Goal: Task Accomplishment & Management: Manage account settings

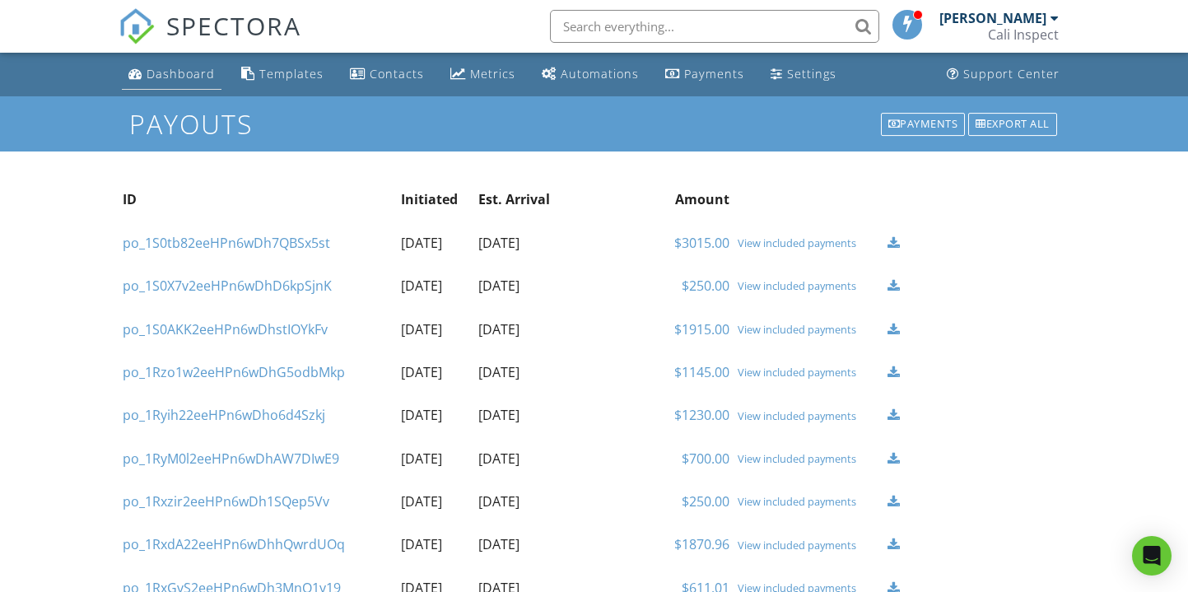
click at [175, 71] on div "Dashboard" at bounding box center [181, 74] width 68 height 16
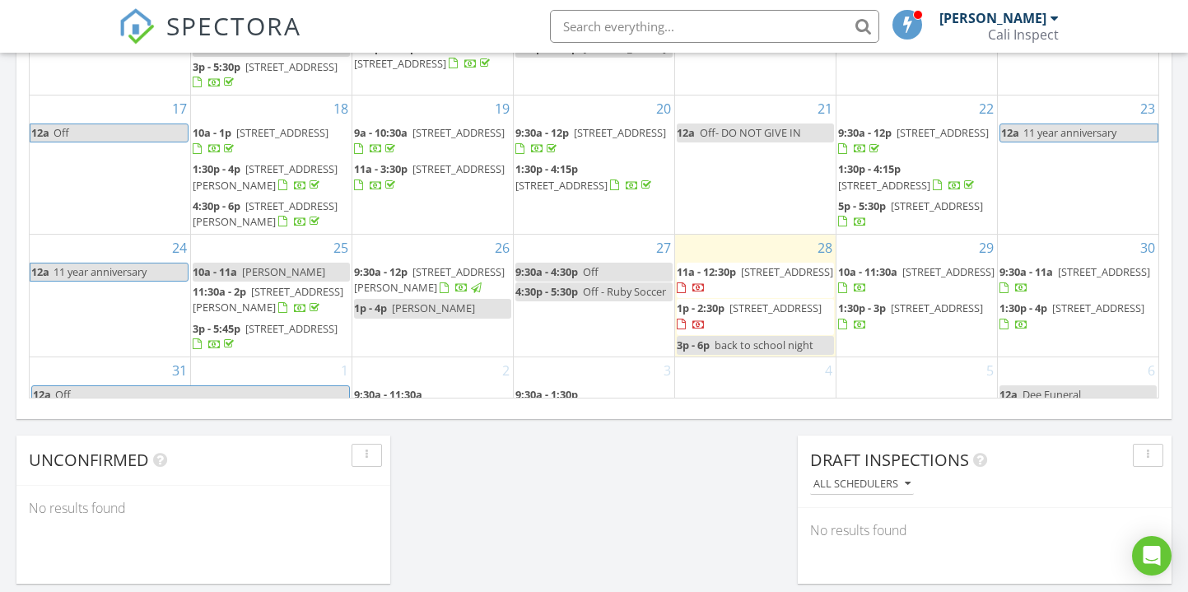
click at [1138, 136] on span "11 year anniversary" at bounding box center [1090, 132] width 135 height 17
select select "7"
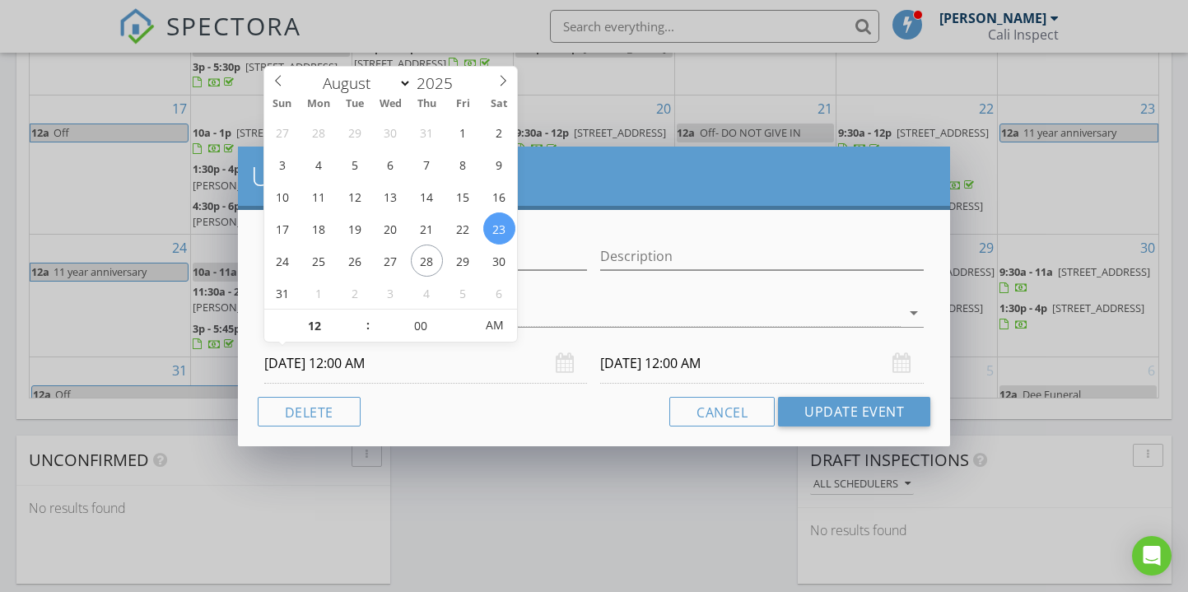
click at [295, 360] on input "08/23/2025 12:00 AM" at bounding box center [426, 363] width 324 height 40
type input "08/24/2025 12:00 AM"
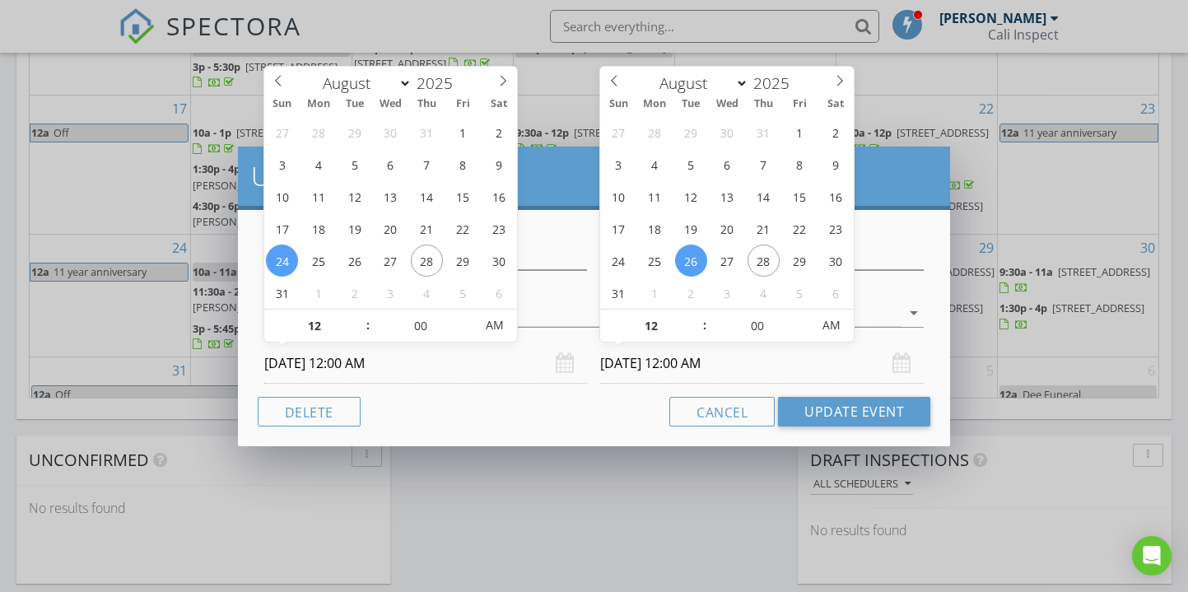
click at [627, 366] on input "08/26/2025 12:00 AM" at bounding box center [762, 363] width 324 height 40
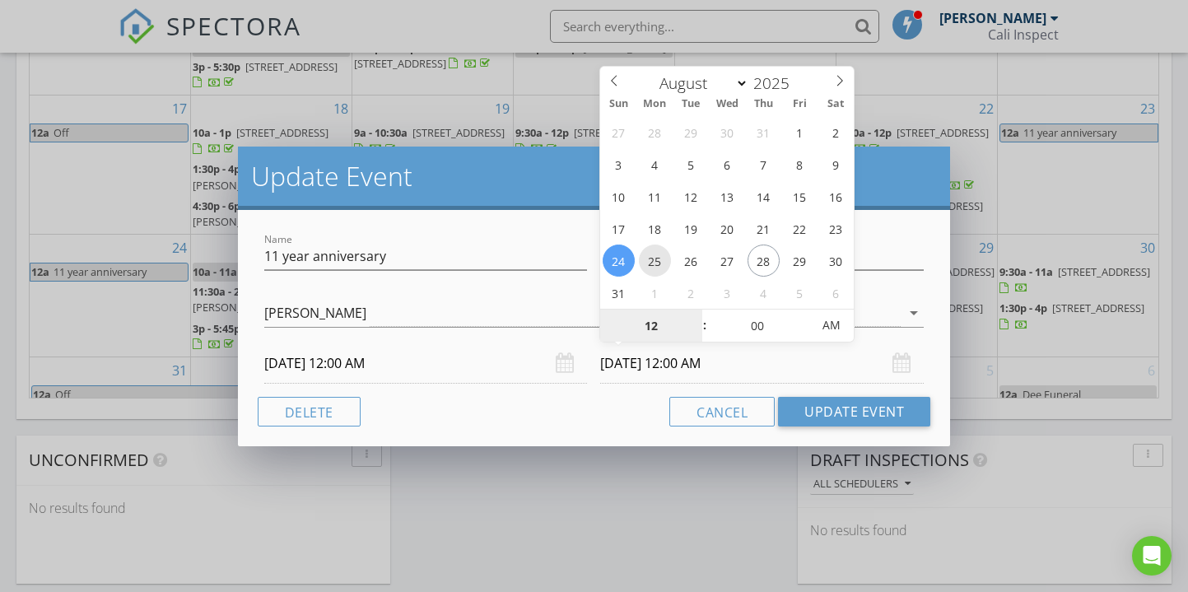
type input "08/25/2025 12:00 AM"
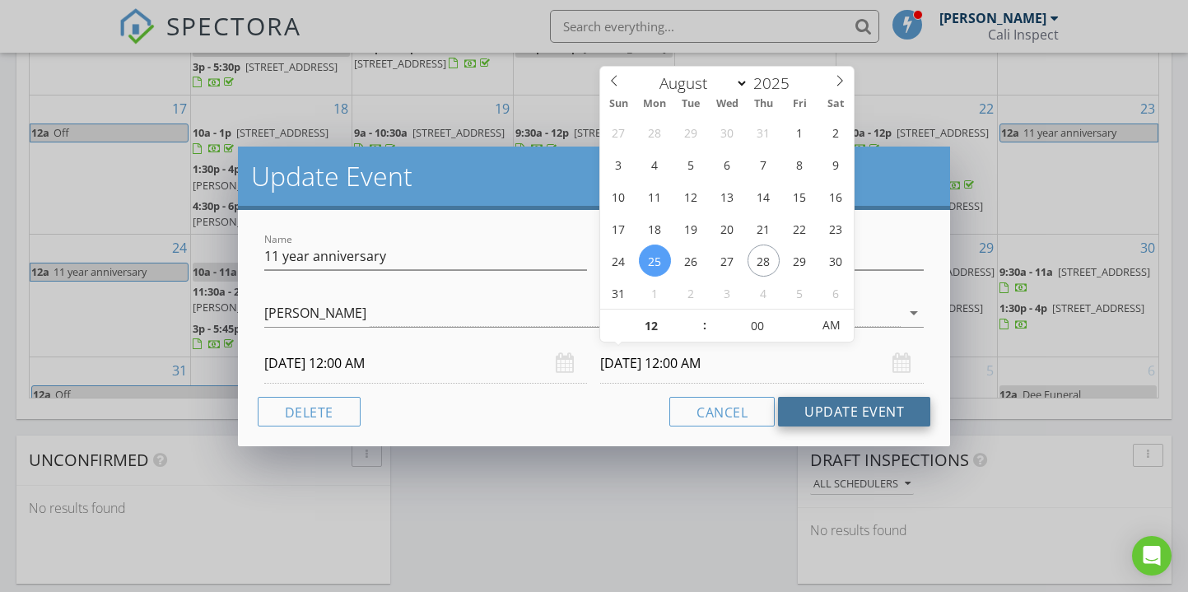
click at [859, 408] on button "Update Event" at bounding box center [854, 412] width 152 height 30
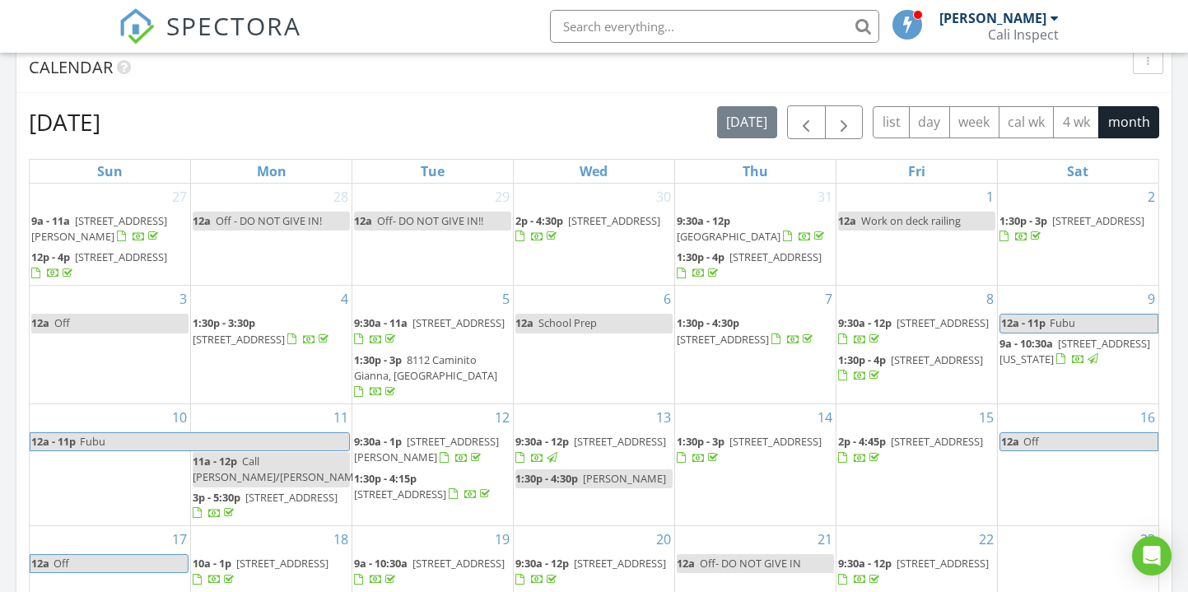
scroll to position [733, 0]
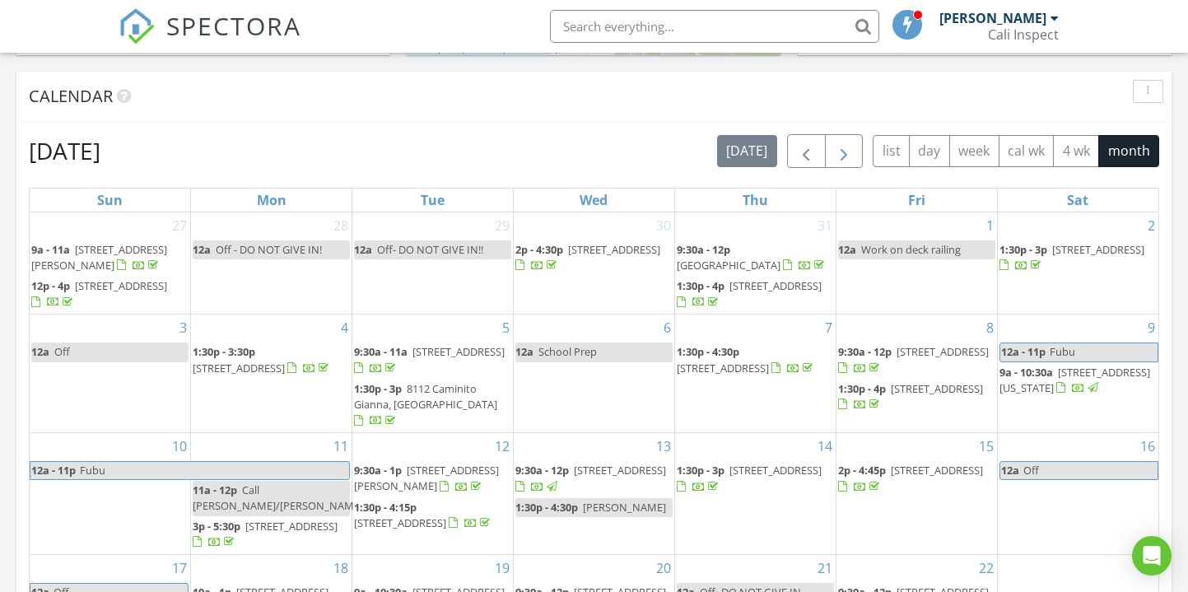
click at [851, 147] on span "button" at bounding box center [844, 152] width 20 height 20
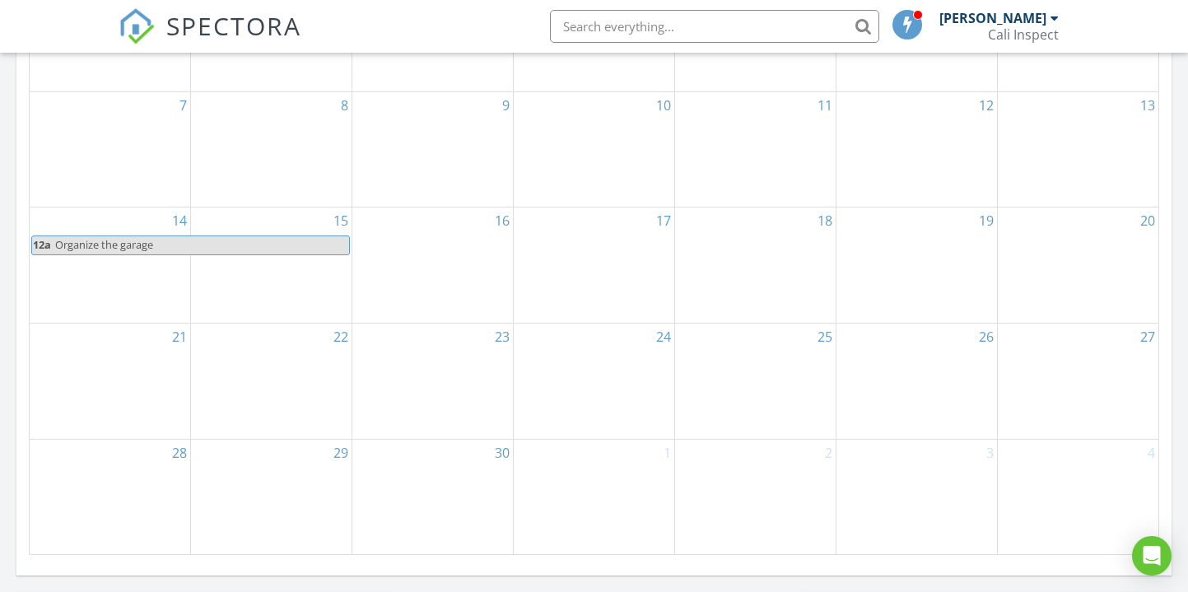
scroll to position [1034, 0]
click at [226, 238] on span "Organize the garage" at bounding box center [201, 246] width 295 height 17
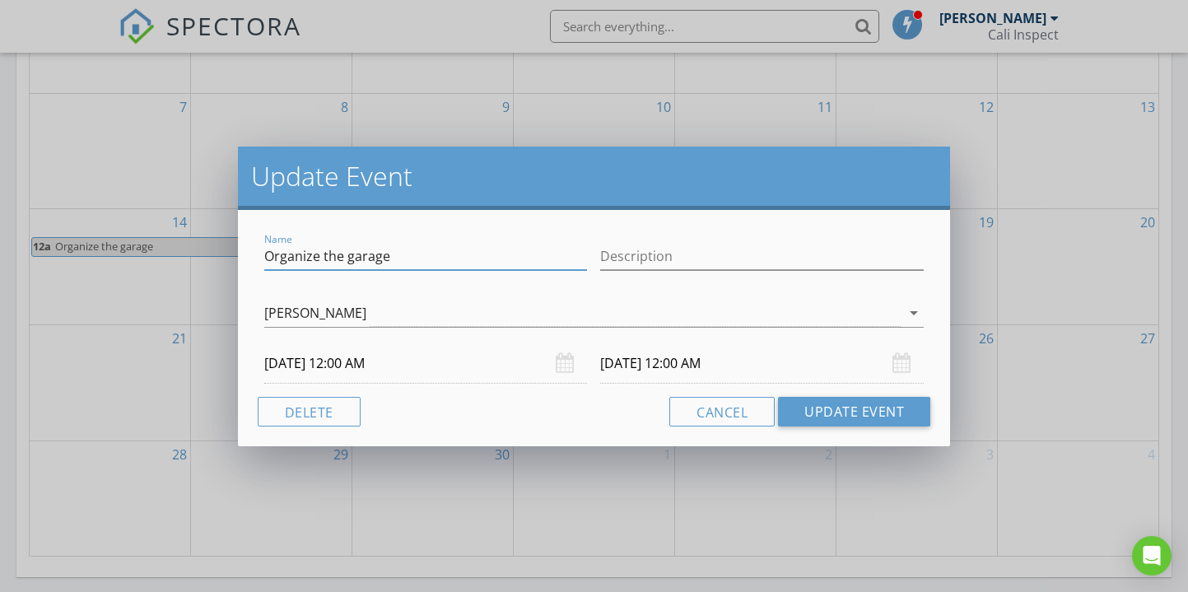
drag, startPoint x: 402, startPoint y: 254, endPoint x: 214, endPoint y: 243, distance: 188.0
click at [214, 243] on div "Update Event Name Organize the garage Description Matt Rasmussen arrow_drop_dow…" at bounding box center [594, 296] width 1188 height 592
type input "Finish the Deck"
click at [830, 404] on button "Update Event" at bounding box center [854, 412] width 152 height 30
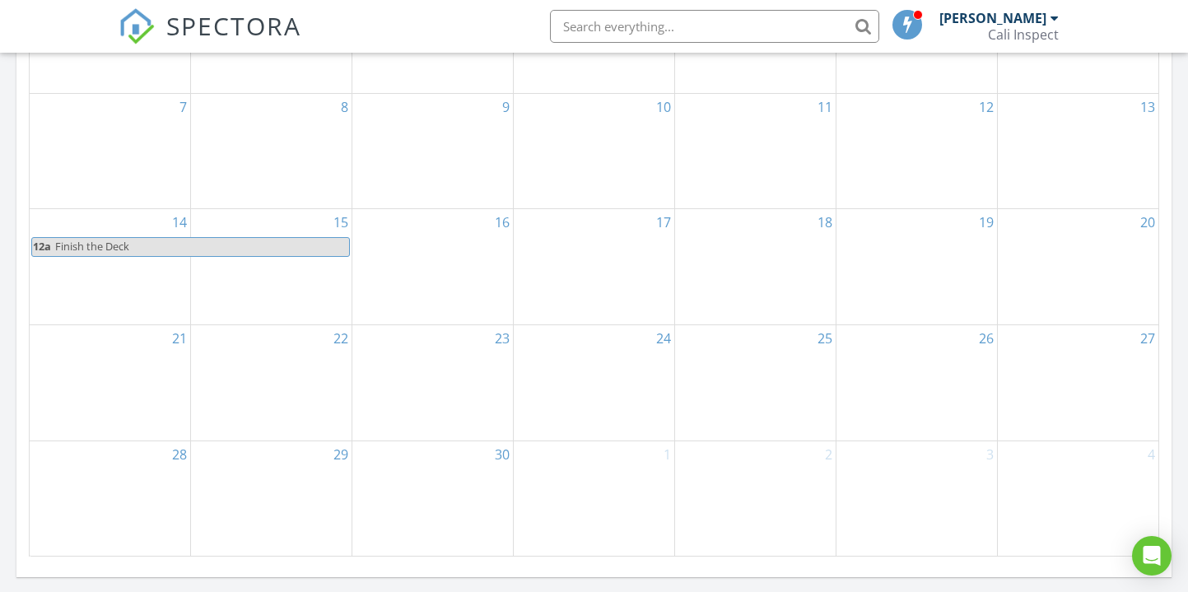
click at [141, 483] on div "28" at bounding box center [110, 498] width 161 height 114
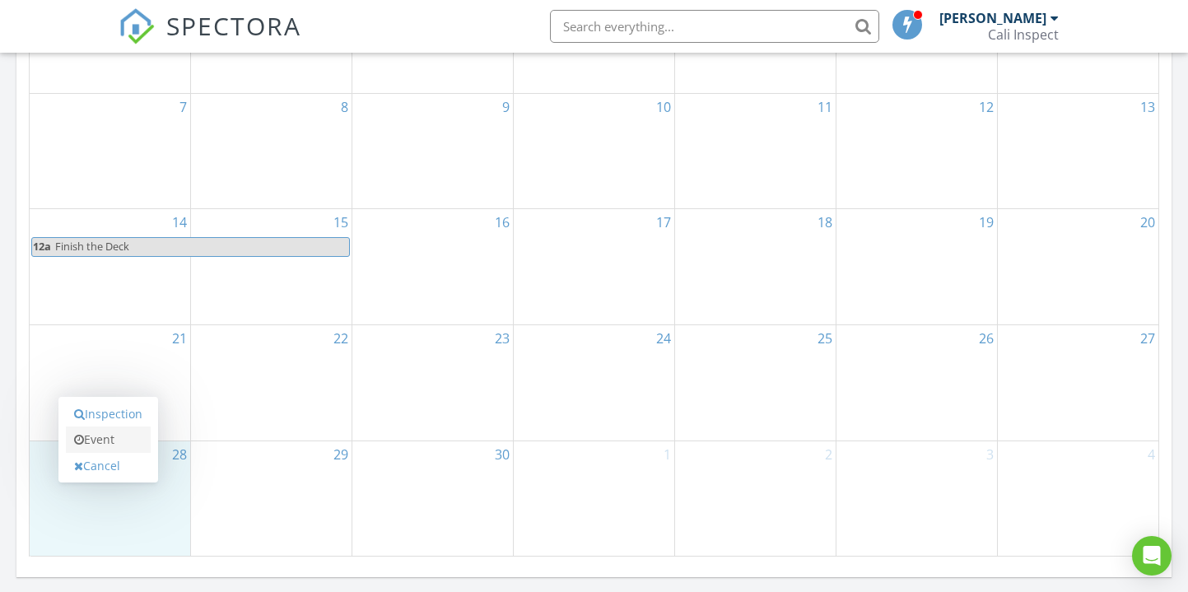
click at [123, 446] on link "Event" at bounding box center [108, 440] width 85 height 26
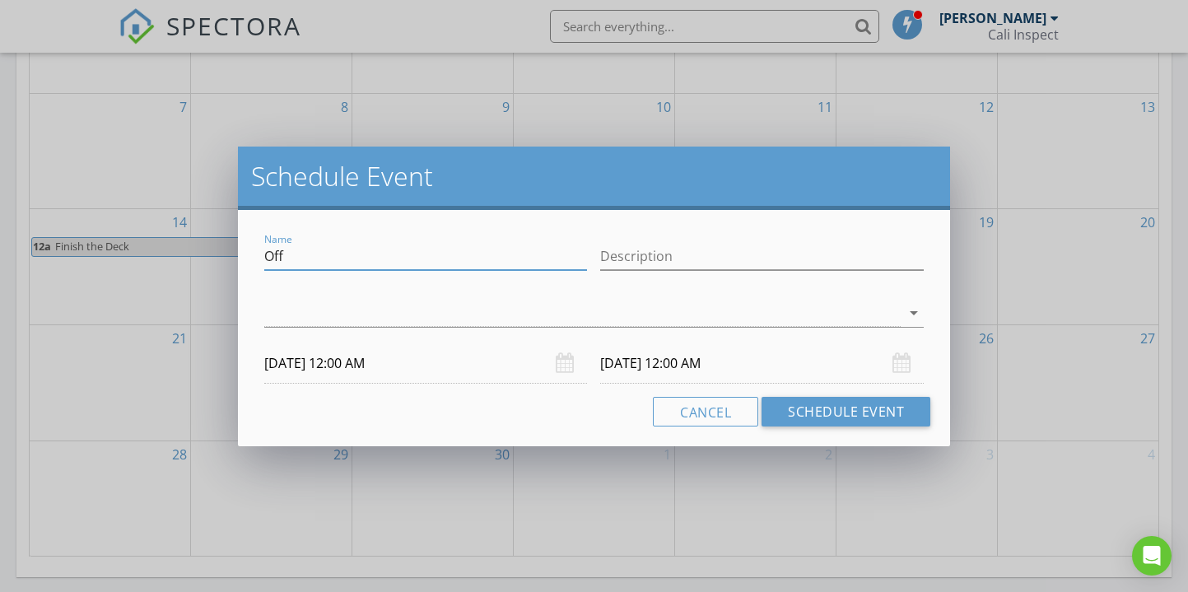
click at [334, 254] on input "Off" at bounding box center [426, 256] width 324 height 27
type input "O"
type input "Help Caitie Organize The Garage"
click at [680, 323] on div at bounding box center [582, 313] width 637 height 27
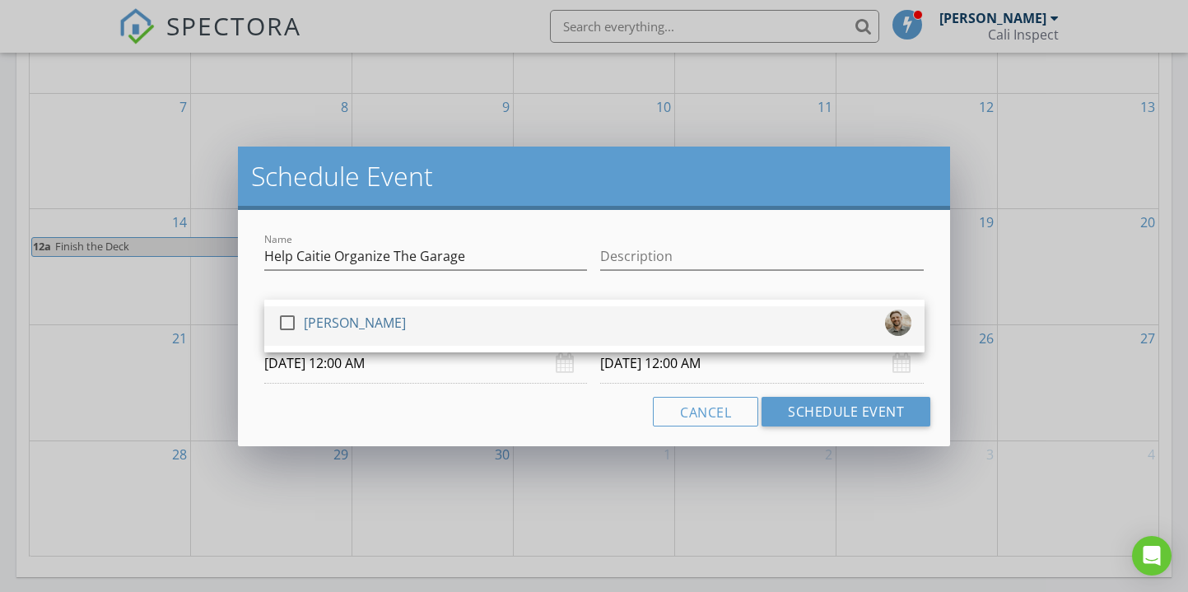
click at [680, 338] on div "check_box_outline_blank Matt Rasmussen" at bounding box center [594, 326] width 634 height 33
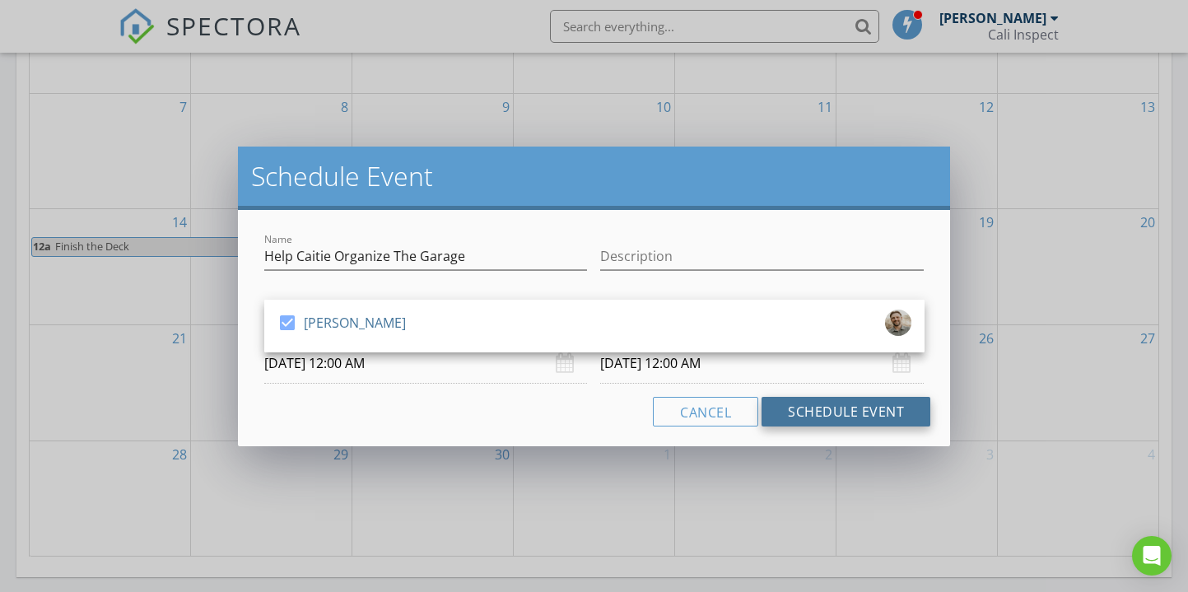
click at [803, 408] on button "Schedule Event" at bounding box center [846, 412] width 169 height 30
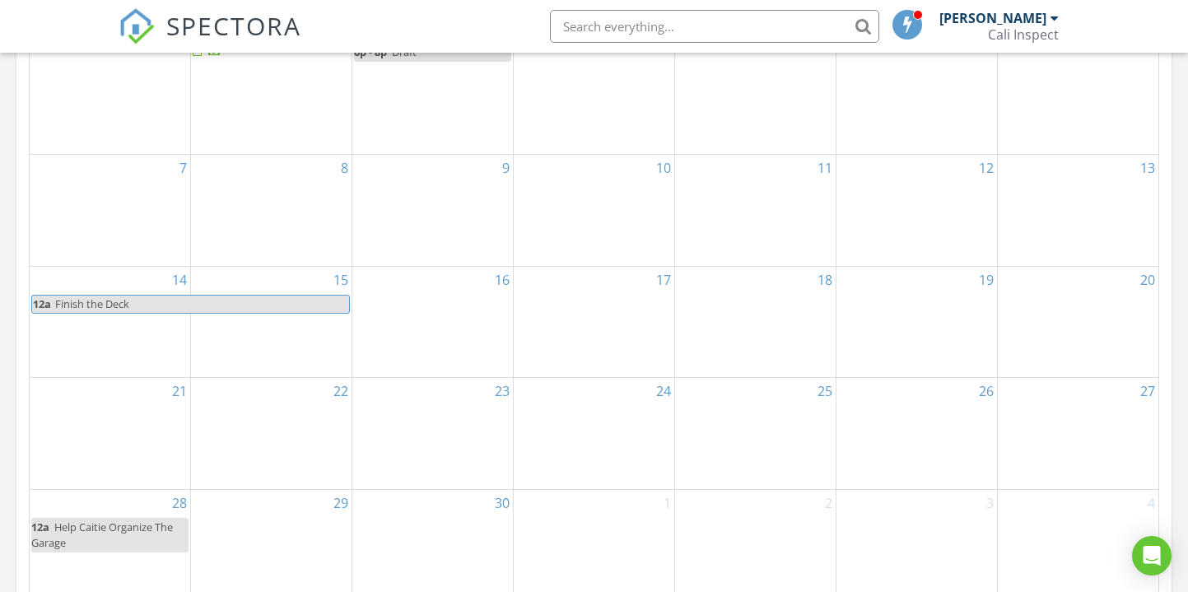
scroll to position [1163, 0]
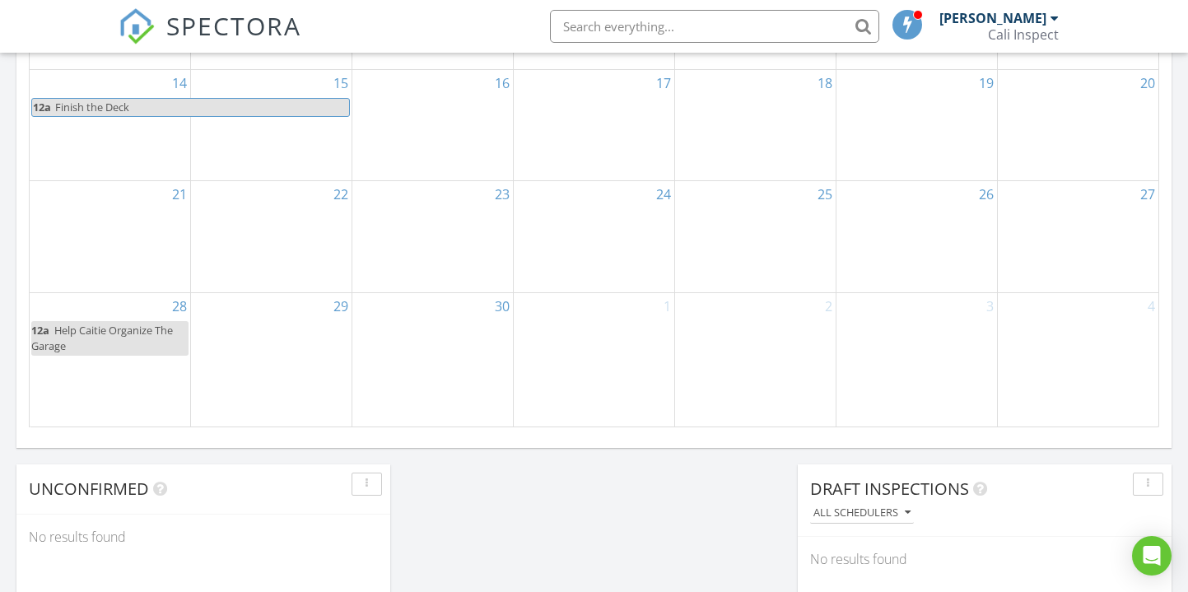
click at [175, 342] on div "12a Help Caitie Organize The Garage" at bounding box center [109, 338] width 157 height 31
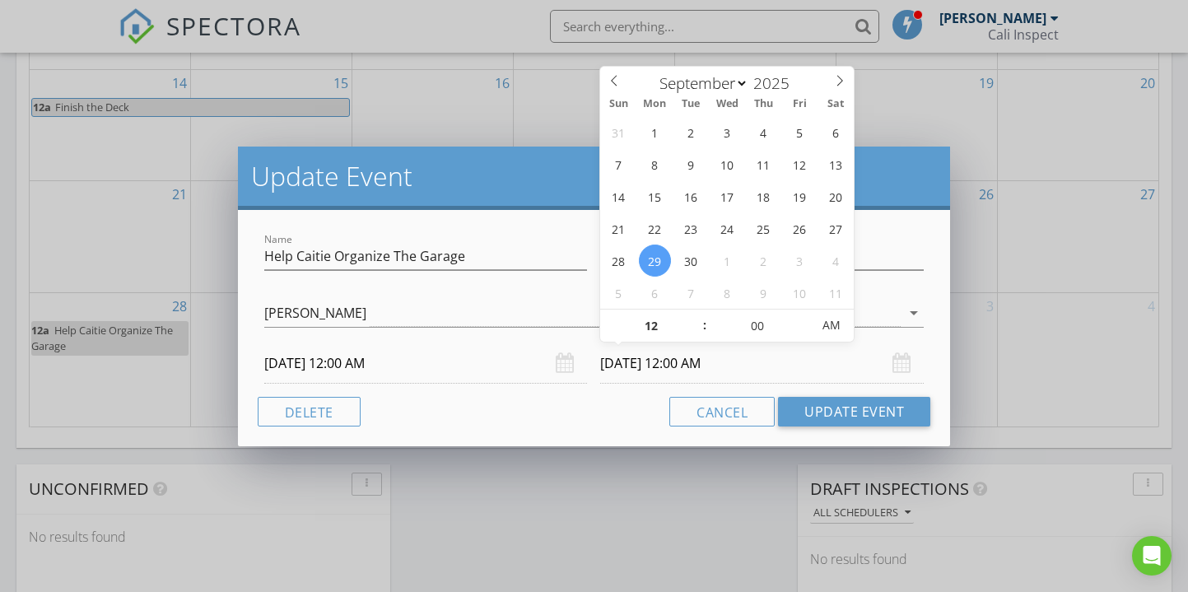
click at [664, 361] on input "09/29/2025 12:00 AM" at bounding box center [762, 363] width 324 height 40
type input "09/30/2025 12:00 AM"
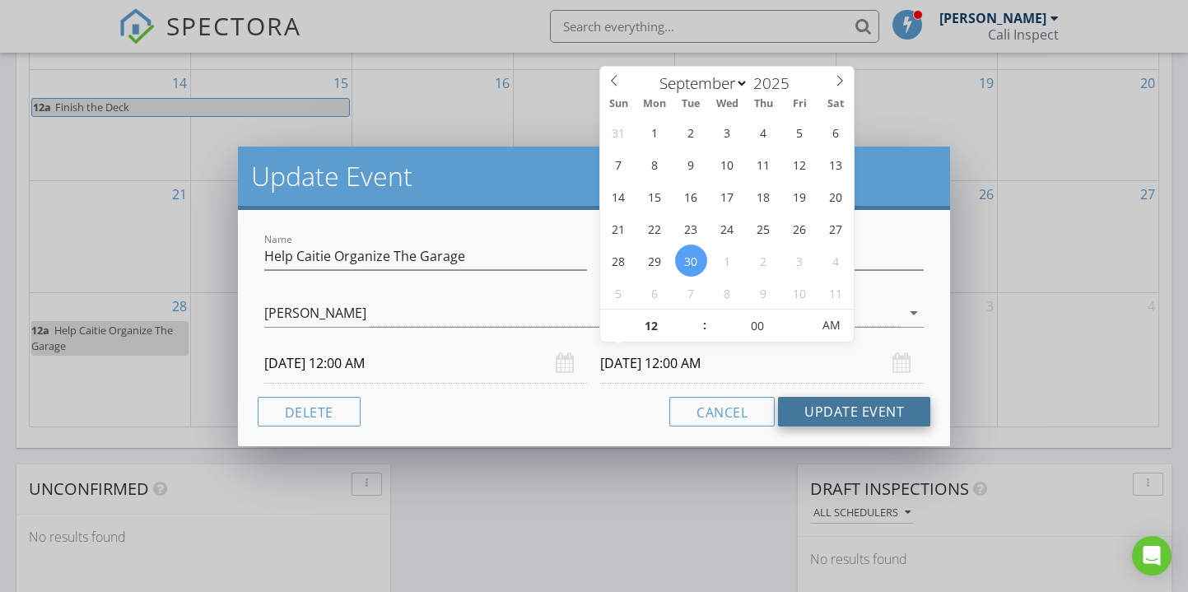
click at [801, 418] on button "Update Event" at bounding box center [854, 412] width 152 height 30
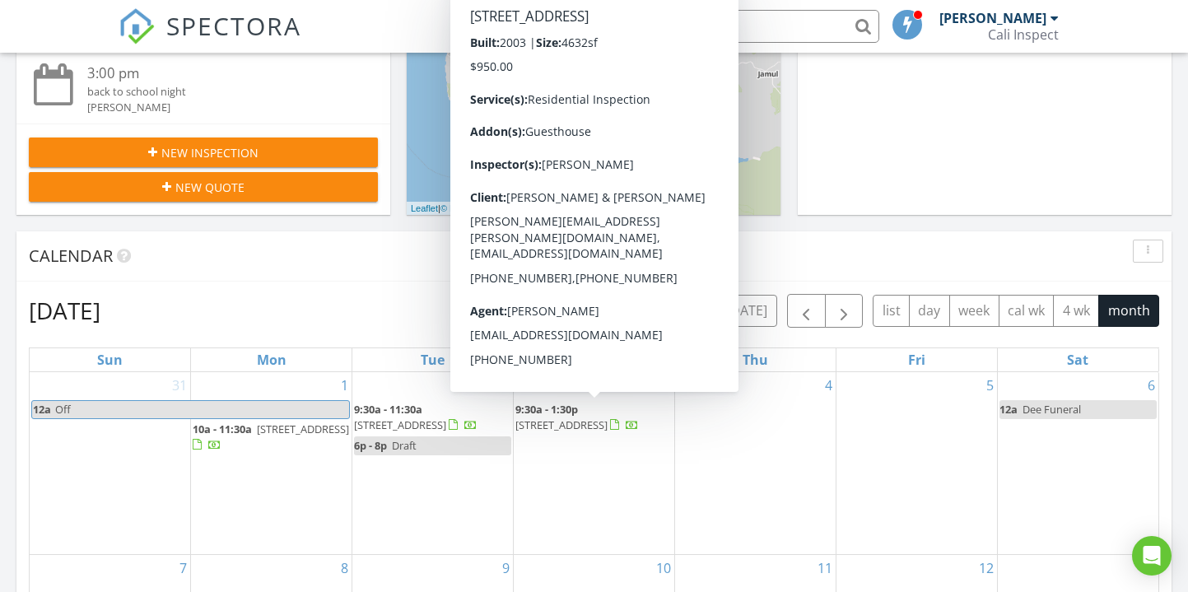
scroll to position [562, 0]
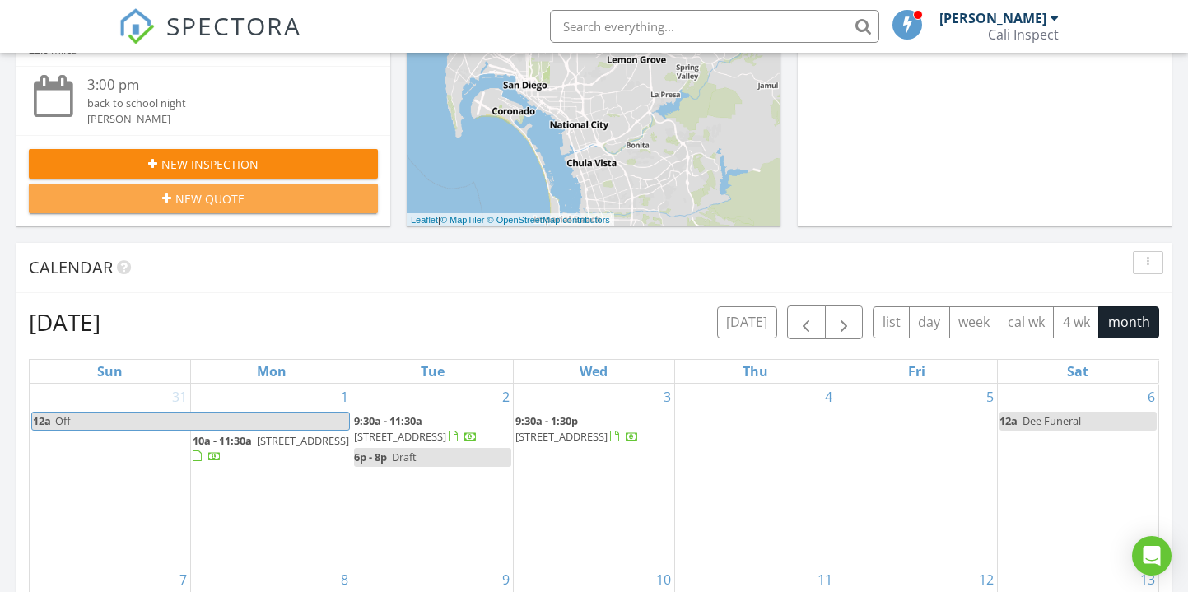
click at [200, 199] on span "New Quote" at bounding box center [209, 198] width 69 height 17
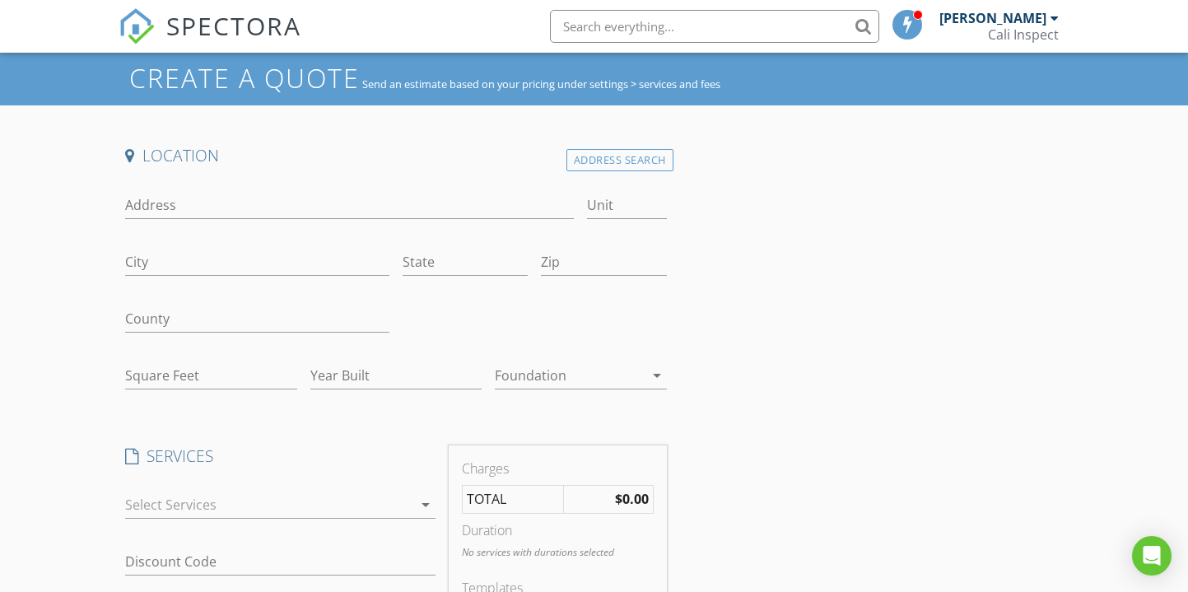
scroll to position [65, 0]
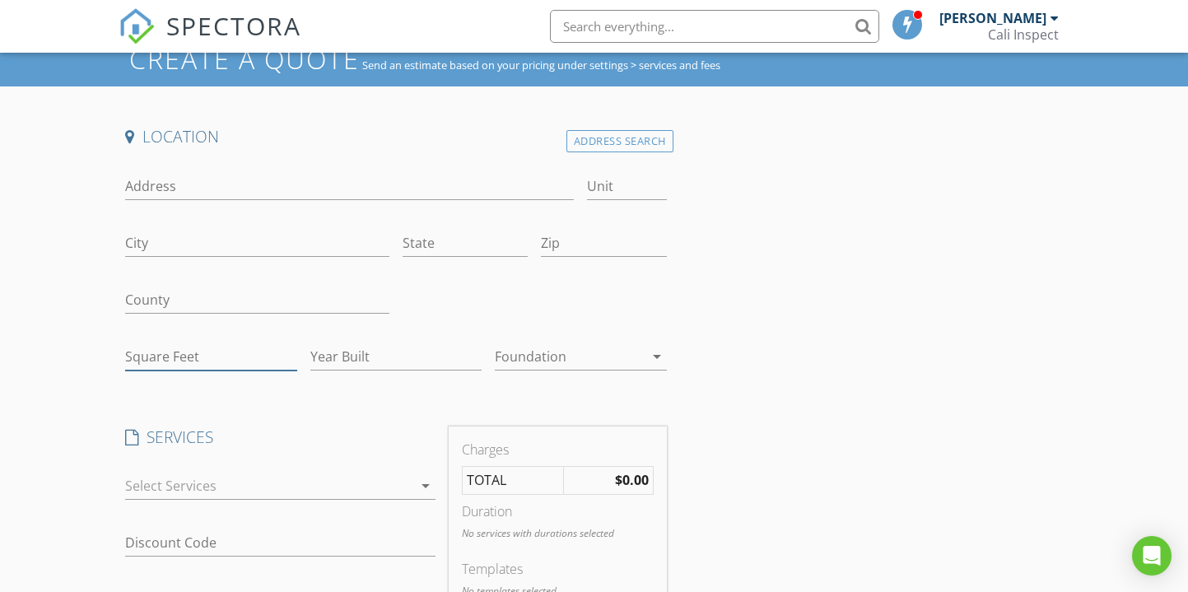
click at [246, 361] on input "Square Feet" at bounding box center [210, 356] width 171 height 27
type input "4"
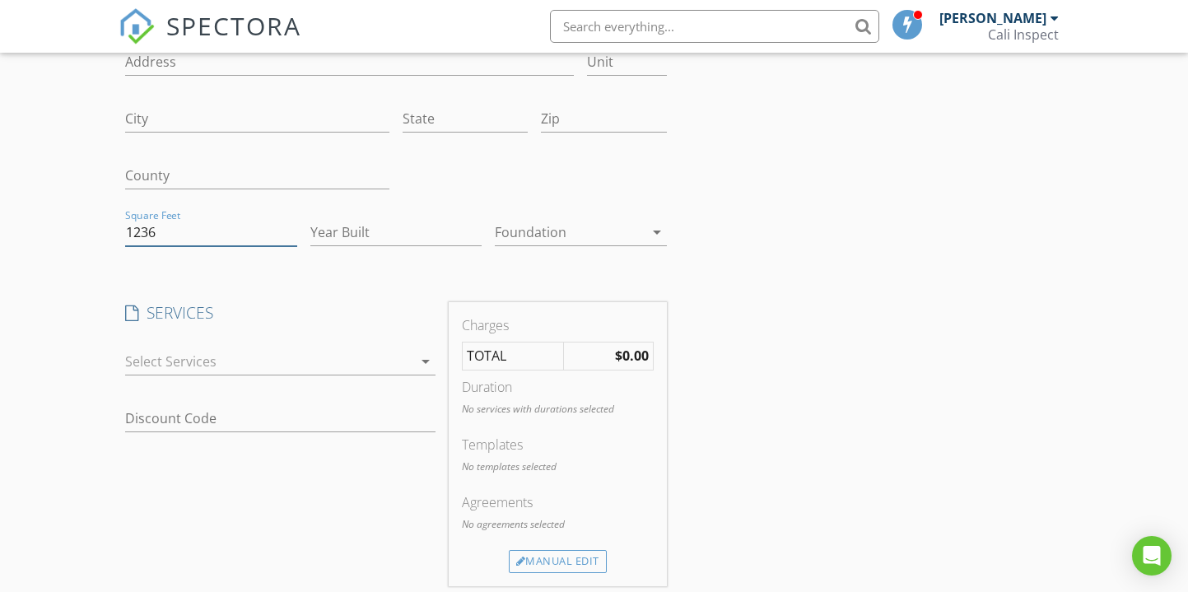
scroll to position [188, 0]
type input "1236"
click at [331, 361] on div at bounding box center [268, 363] width 287 height 26
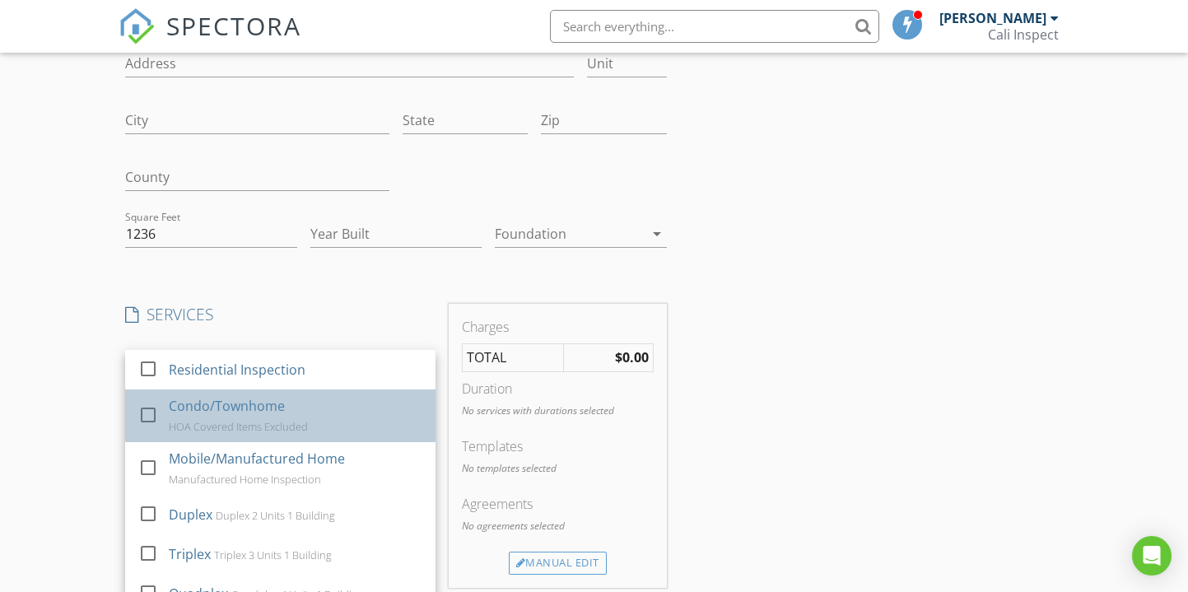
click at [301, 411] on div "Condo/Townhome HOA Covered Items Excluded" at bounding box center [296, 415] width 254 height 53
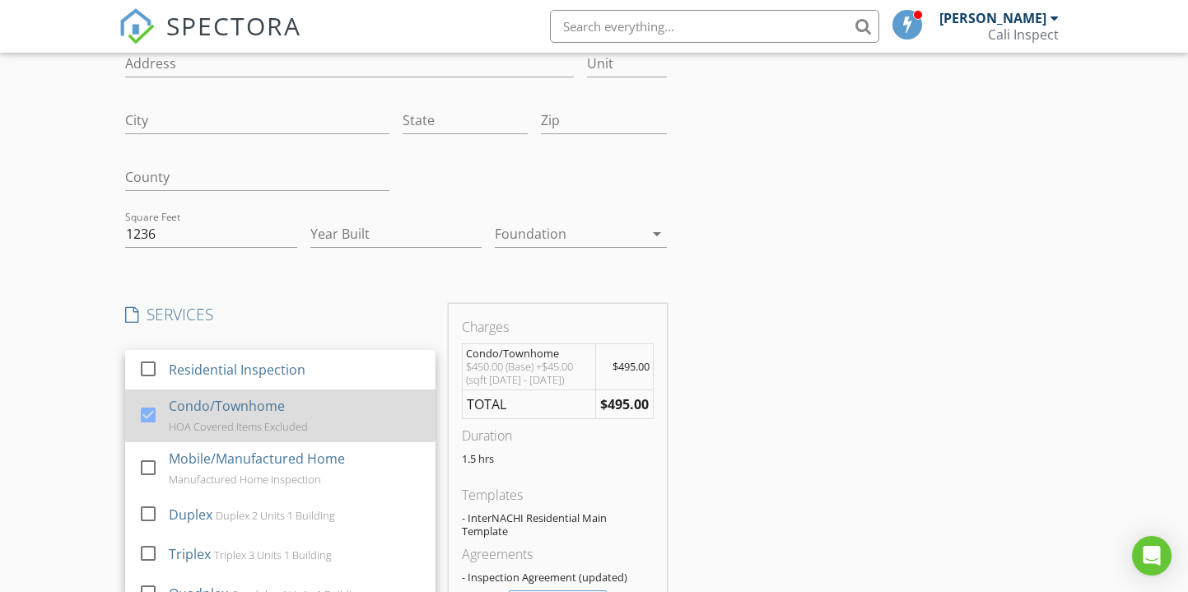
click at [193, 401] on div "Condo/Townhome" at bounding box center [227, 406] width 116 height 20
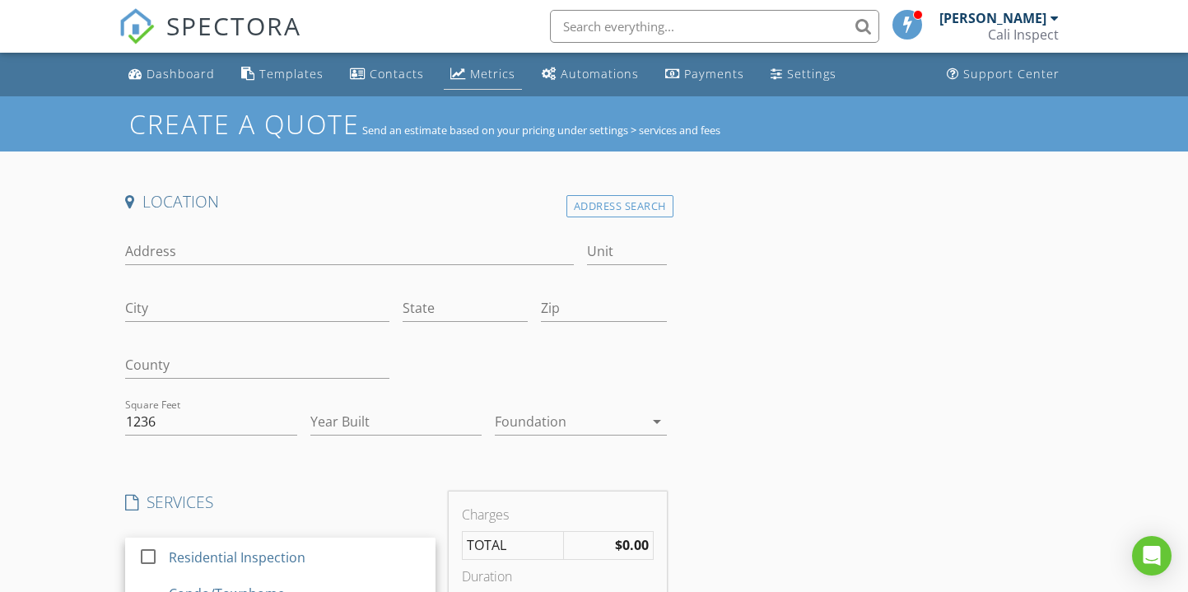
scroll to position [0, 0]
click at [491, 72] on div "Metrics" at bounding box center [492, 74] width 45 height 16
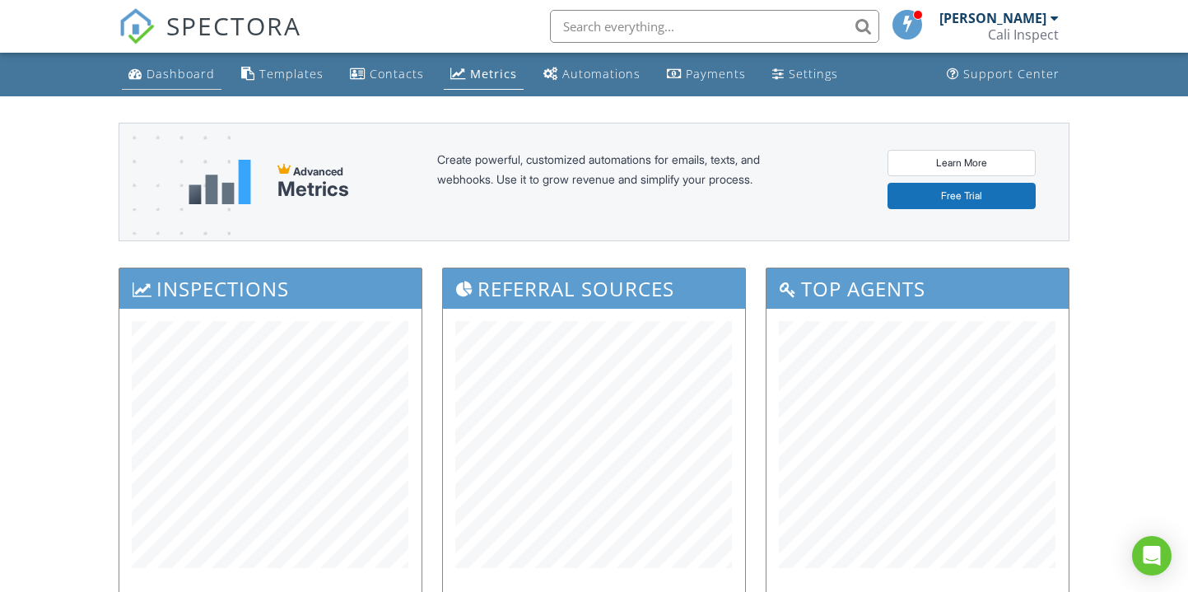
click at [193, 70] on div "Dashboard" at bounding box center [181, 74] width 68 height 16
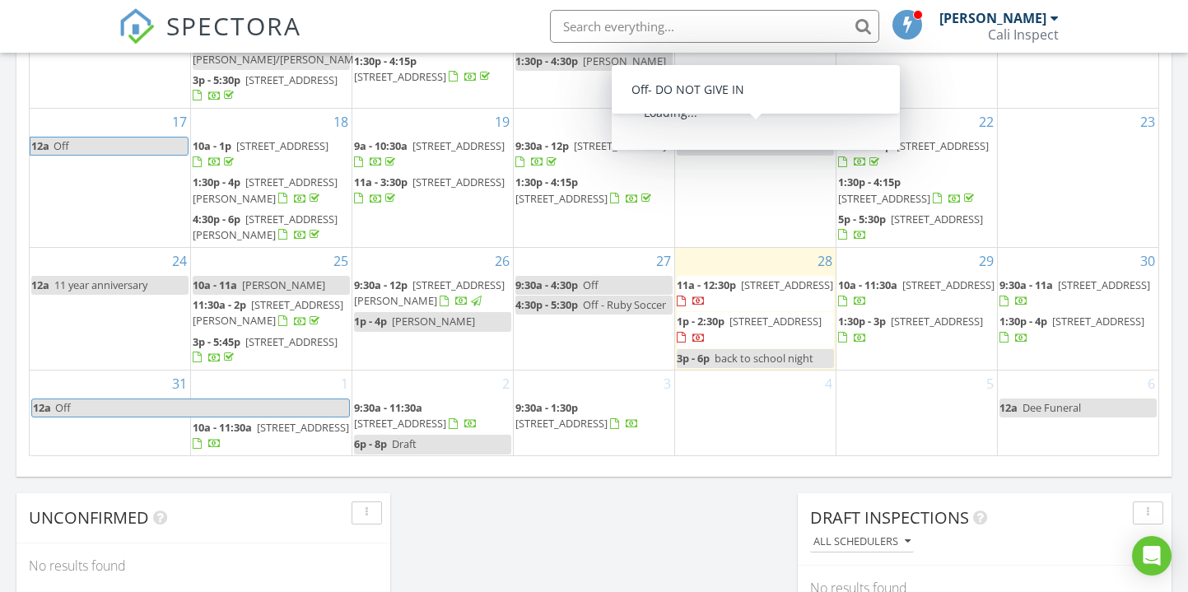
scroll to position [1136, 0]
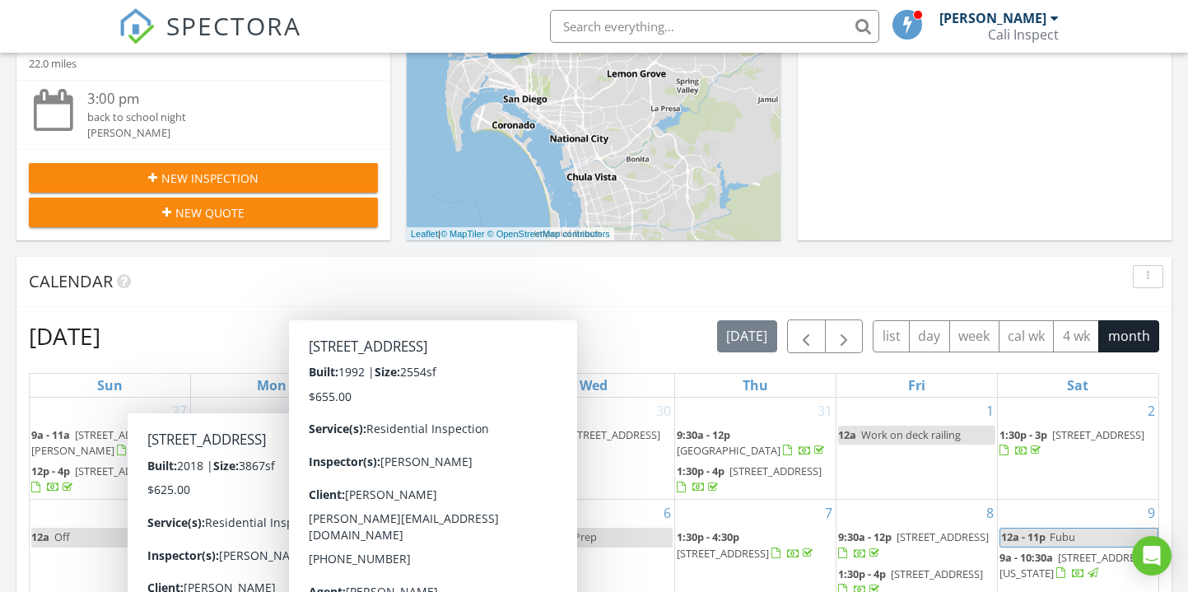
scroll to position [586, 0]
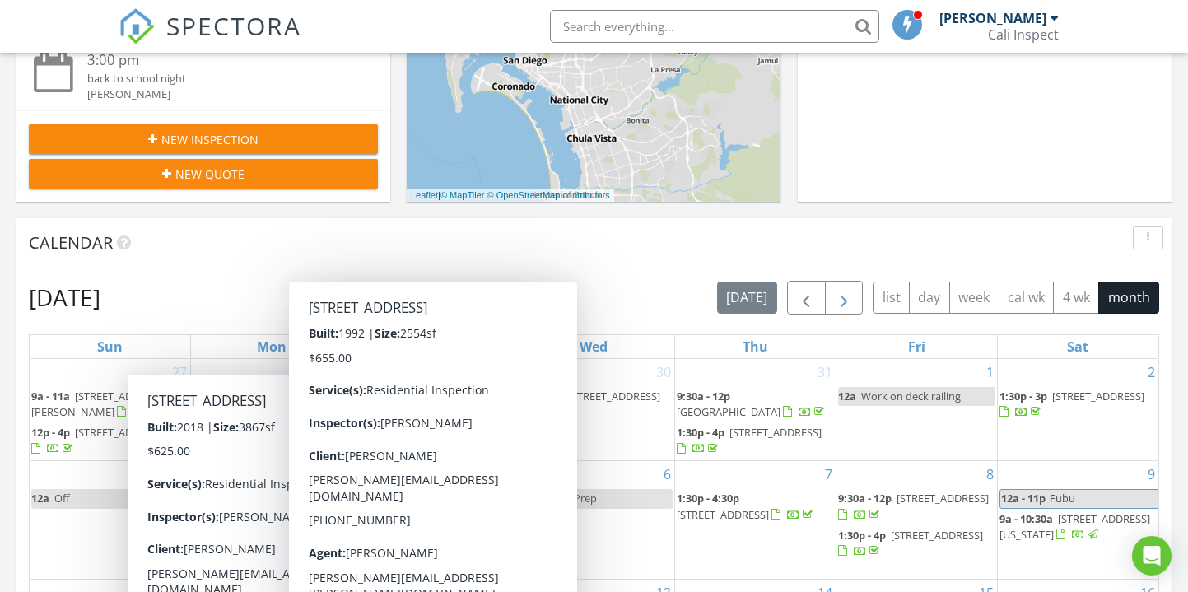
click at [842, 301] on span "button" at bounding box center [844, 298] width 20 height 20
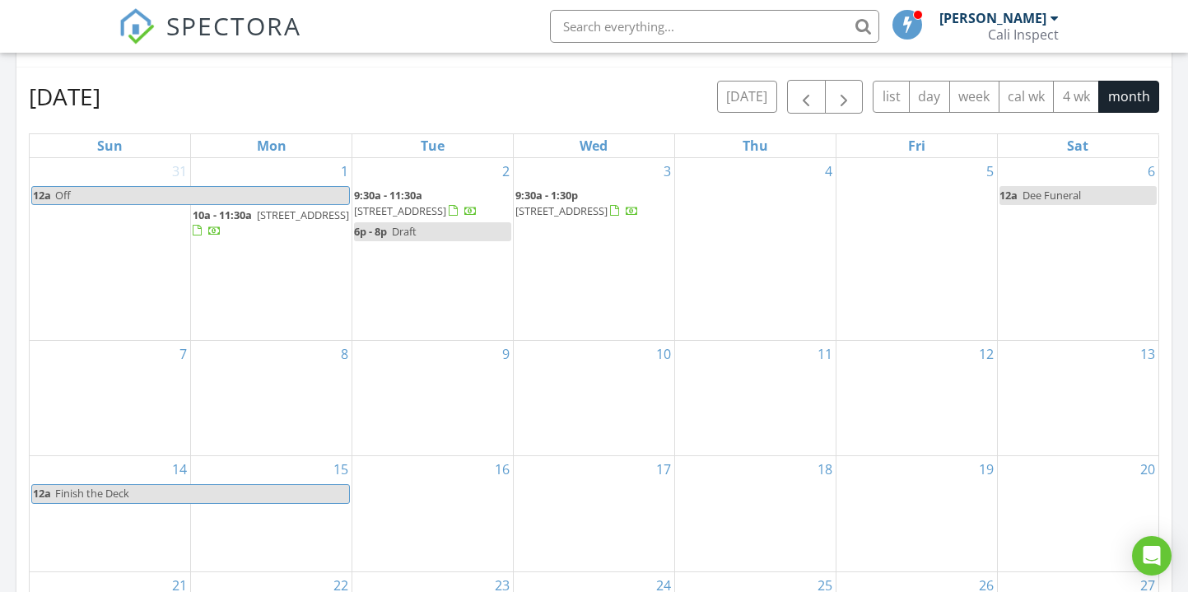
scroll to position [674, 0]
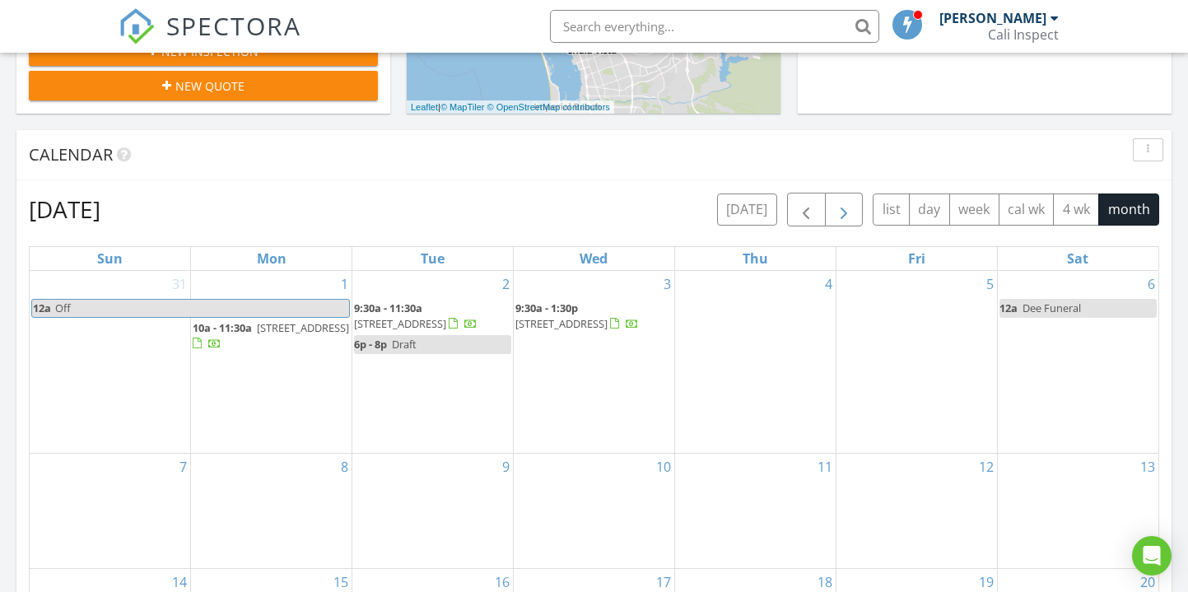
click at [842, 213] on span "button" at bounding box center [844, 210] width 20 height 20
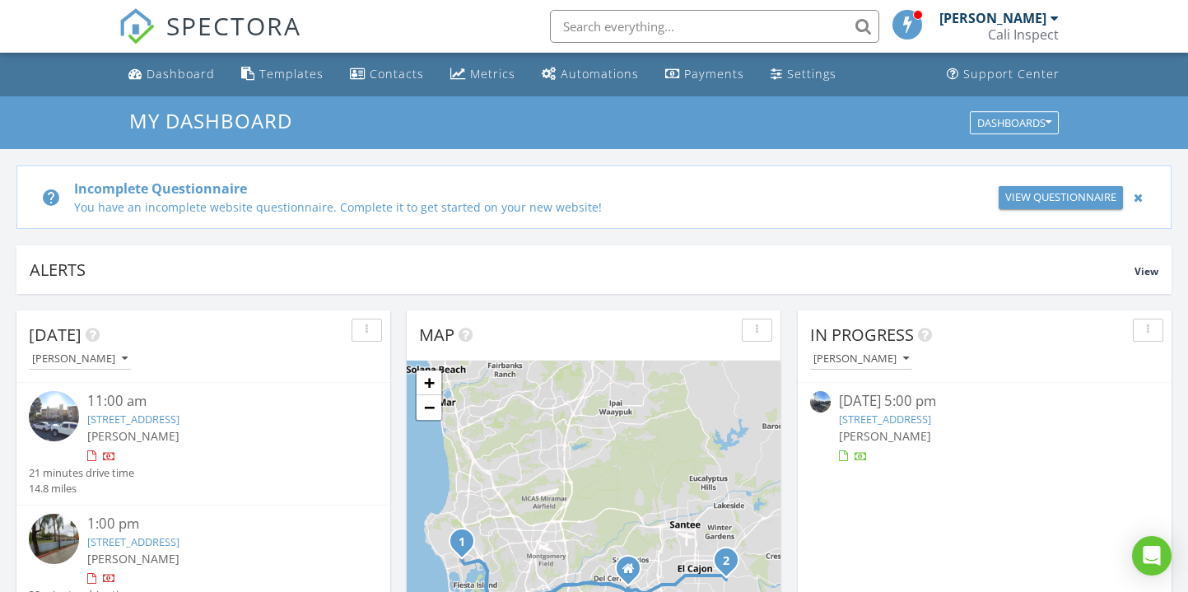
scroll to position [0, 0]
click at [1019, 27] on div "Cali Inspect" at bounding box center [1023, 34] width 71 height 16
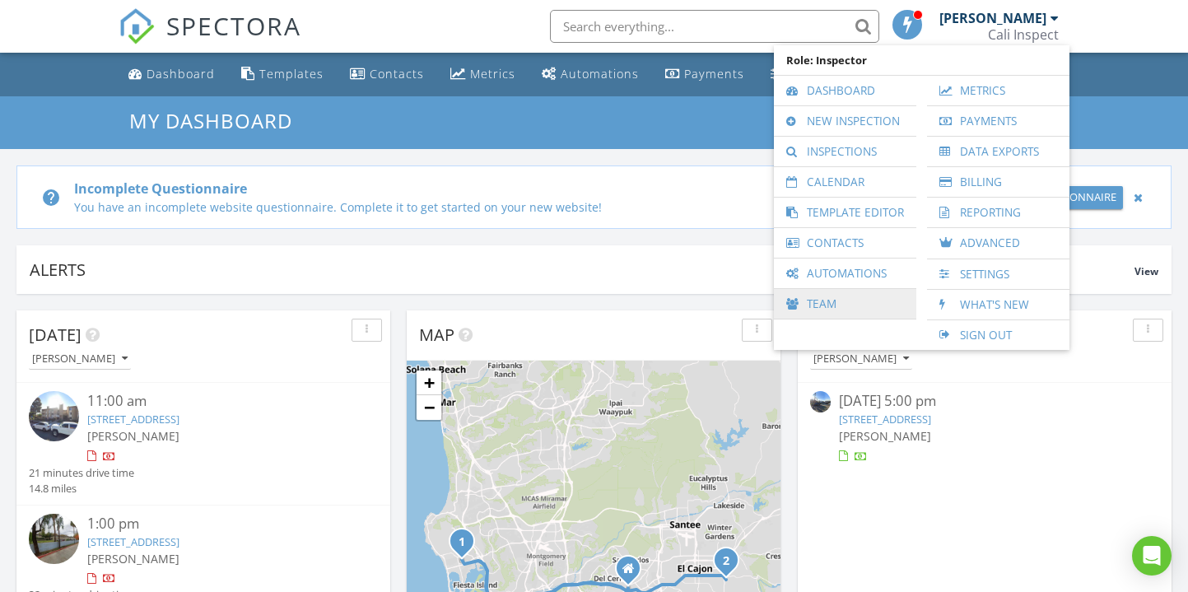
click at [846, 305] on link "Team" at bounding box center [845, 304] width 126 height 30
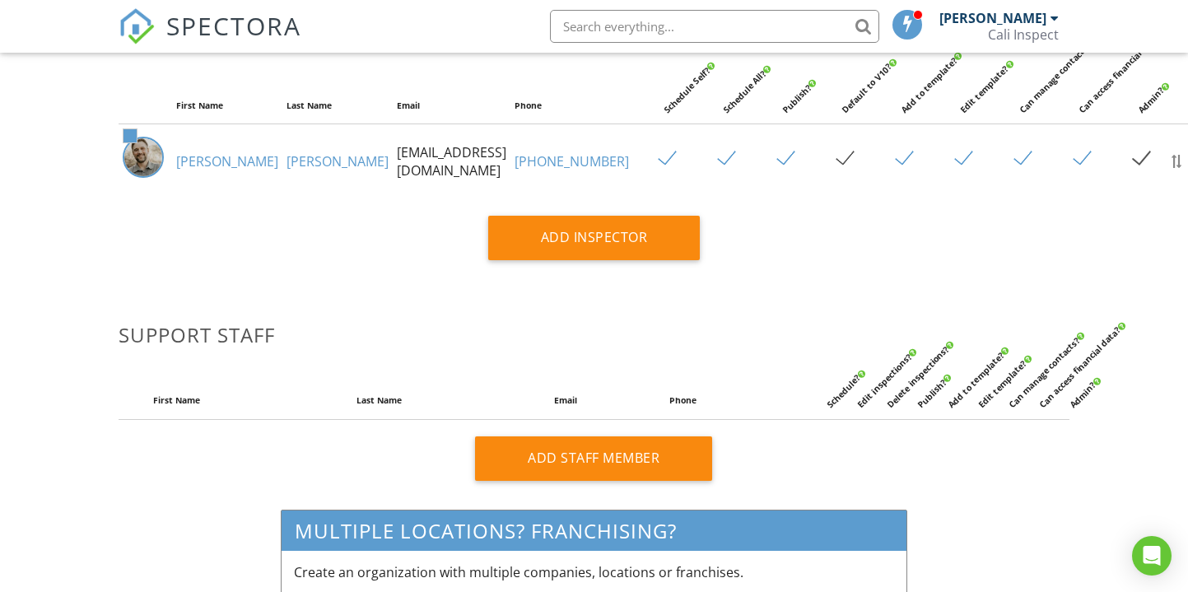
scroll to position [349, 0]
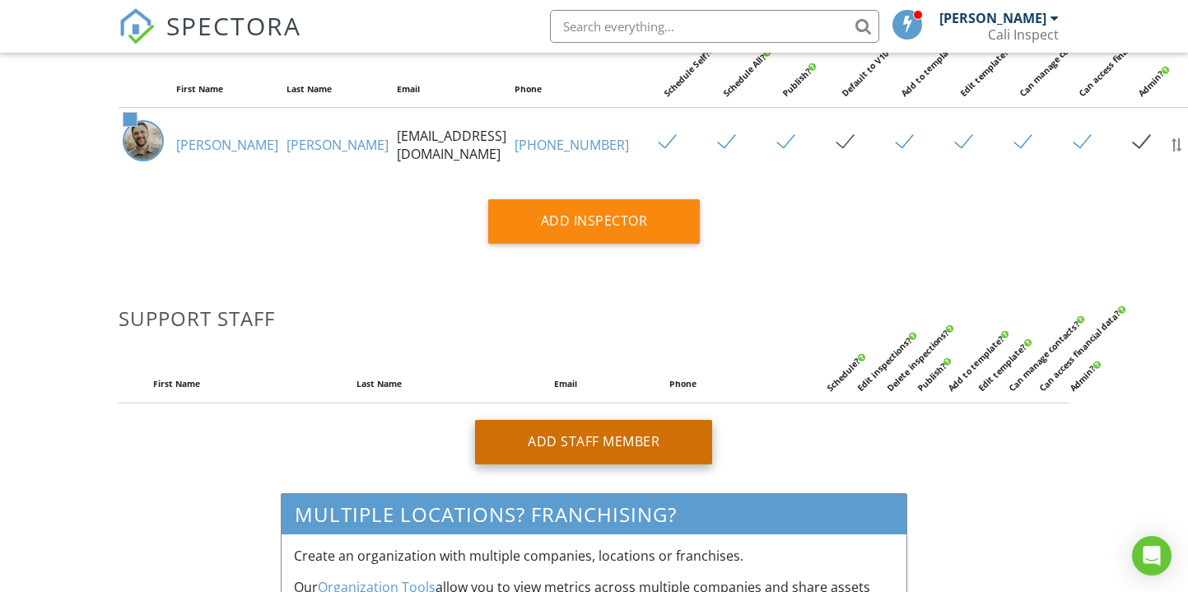
click at [549, 449] on div "Add Staff Member" at bounding box center [593, 442] width 237 height 44
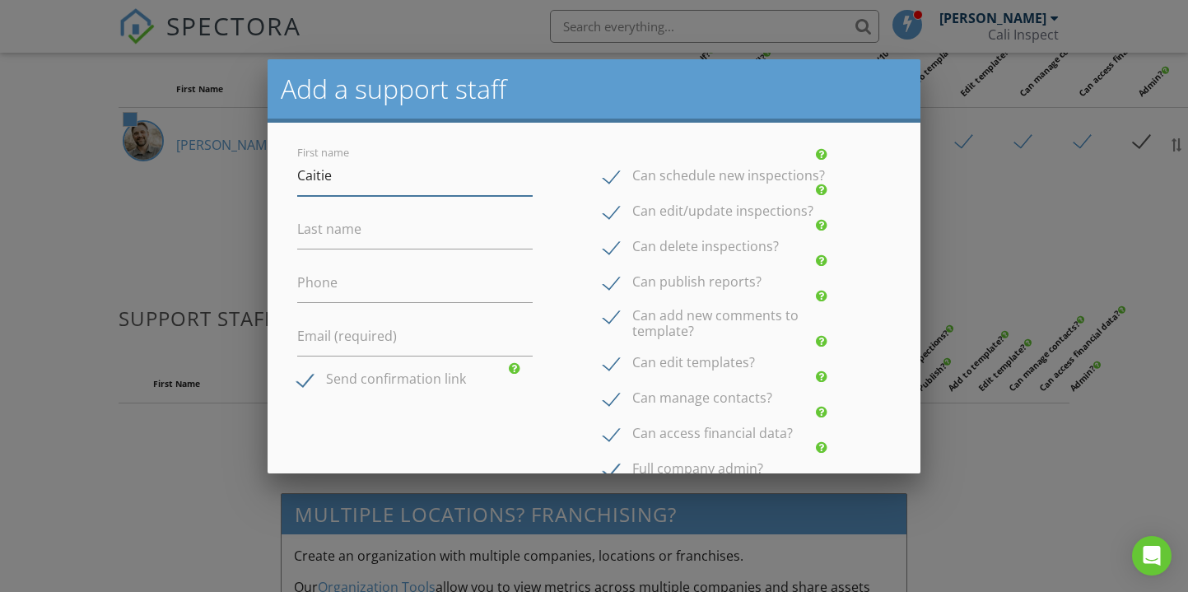
type input "Caitie"
type input "Rasmussen"
type input "7077584072"
click at [389, 342] on label "Email (required)" at bounding box center [347, 336] width 100 height 18
click at [389, 342] on input "Email (required)" at bounding box center [415, 336] width 236 height 40
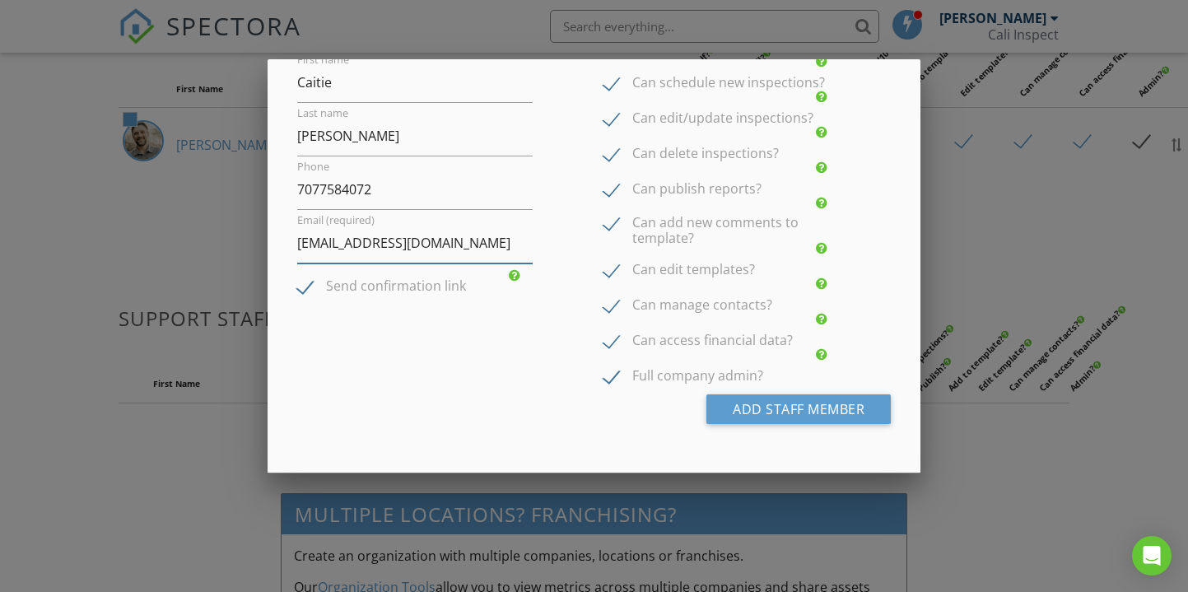
scroll to position [92, 0]
type input "[EMAIL_ADDRESS][DOMAIN_NAME]"
click at [613, 273] on label "Can edit templates?" at bounding box center [680, 273] width 152 height 21
checkbox input "false"
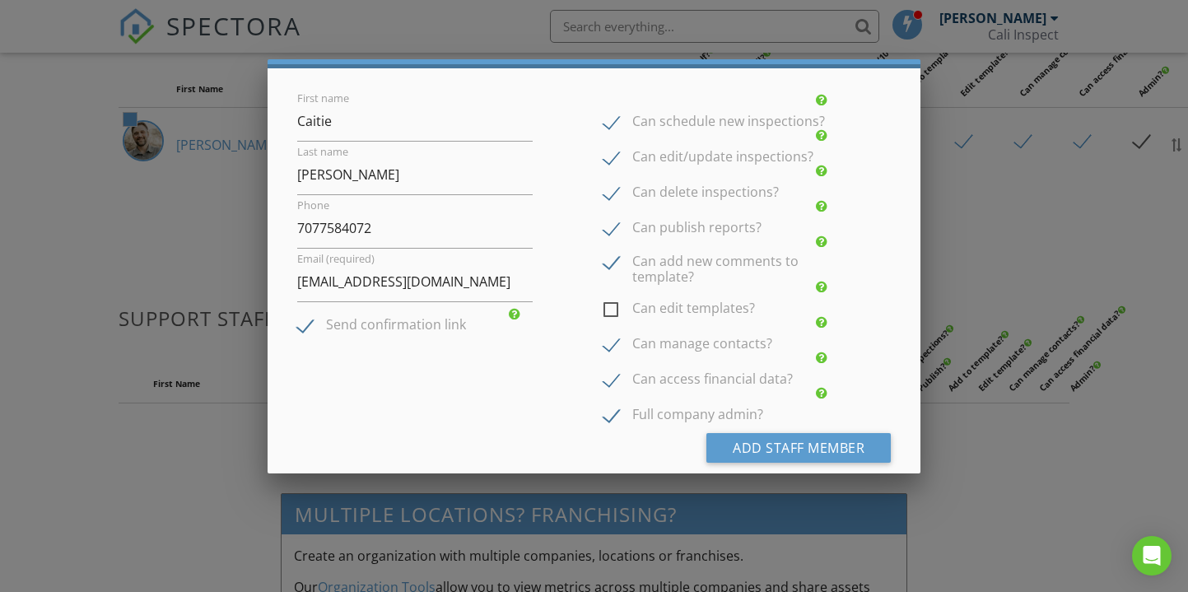
scroll to position [54, 0]
click at [616, 263] on label "Can add new comments to template?" at bounding box center [722, 264] width 236 height 21
checkbox input "false"
click at [616, 233] on label "Can publish reports?" at bounding box center [683, 231] width 158 height 21
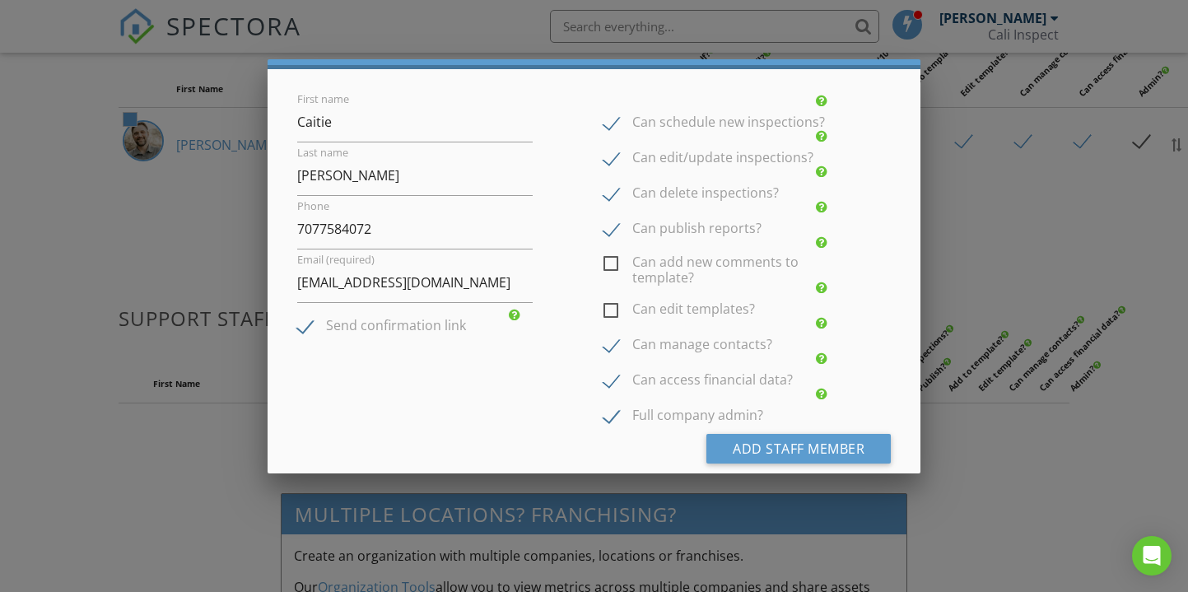
checkbox input "false"
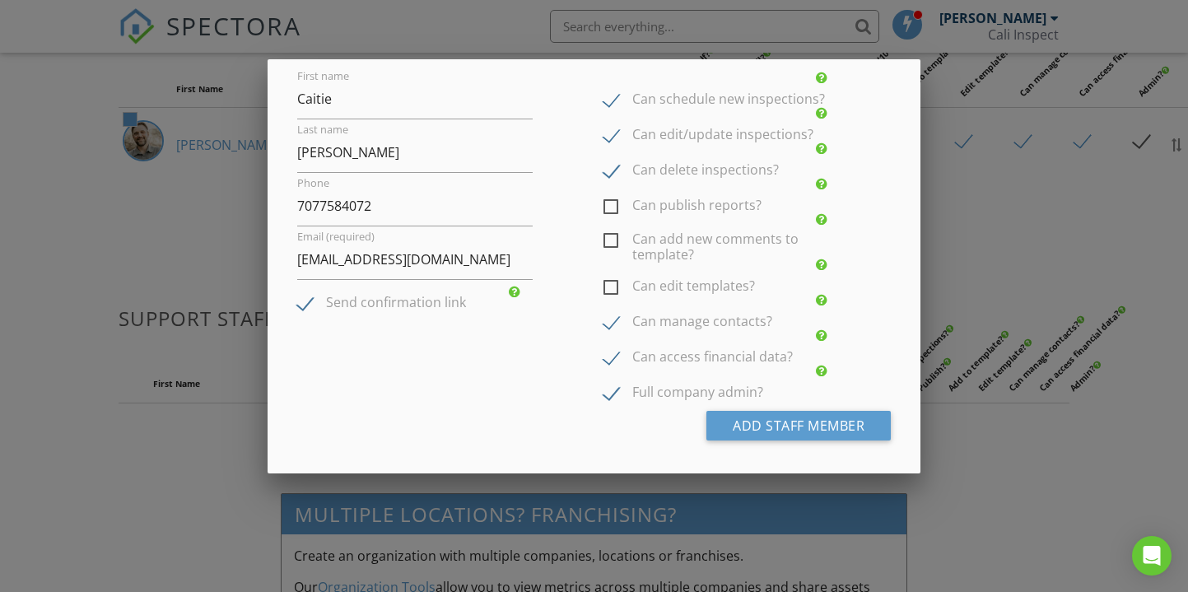
scroll to position [77, 0]
click at [788, 422] on button "Add Staff Member" at bounding box center [798, 425] width 184 height 30
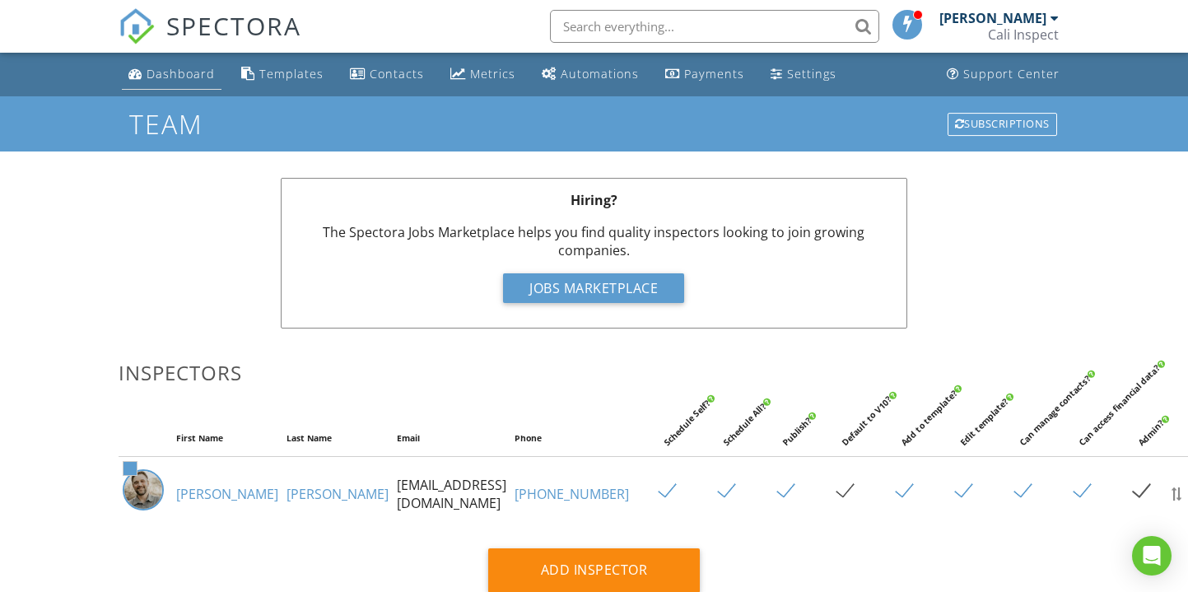
click at [204, 80] on div "Dashboard" at bounding box center [181, 74] width 68 height 16
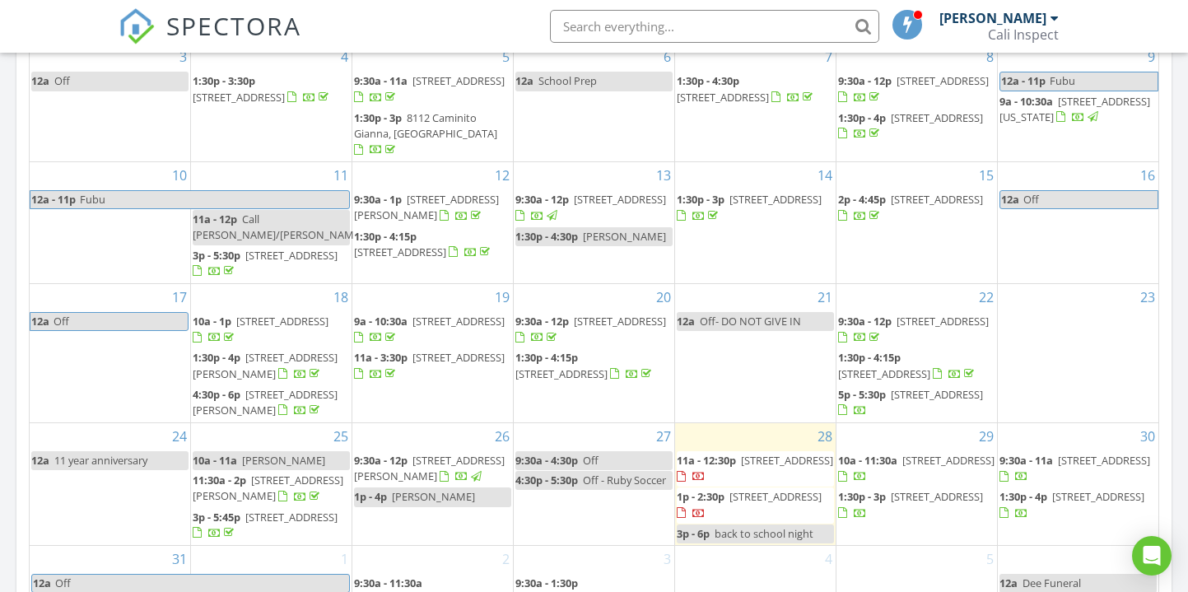
scroll to position [739, 0]
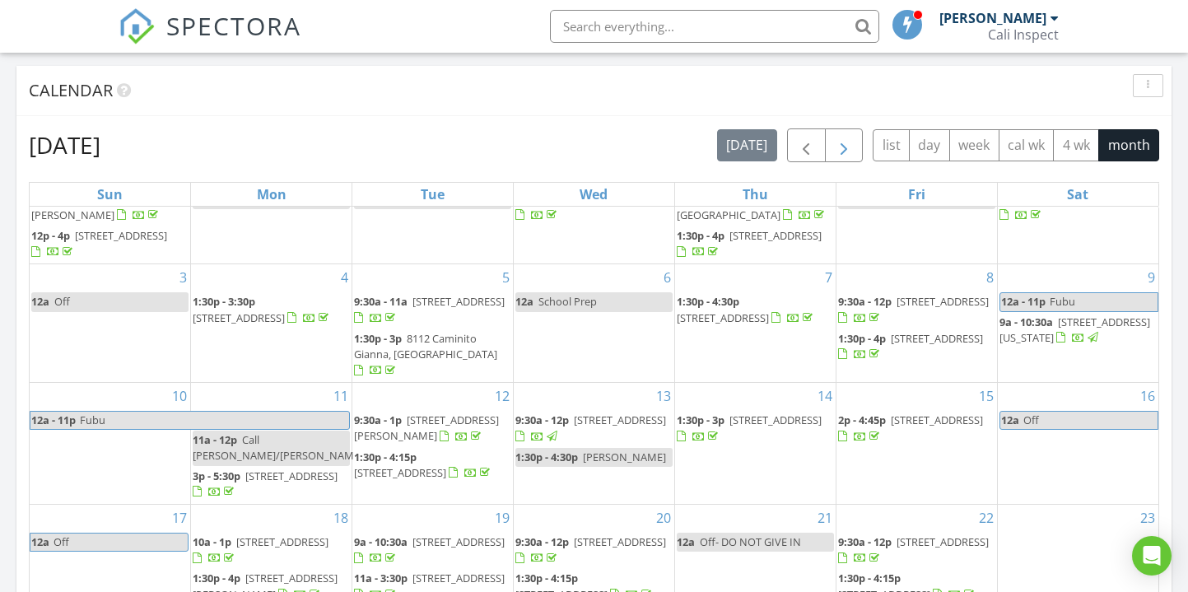
click at [846, 144] on span "button" at bounding box center [844, 146] width 20 height 20
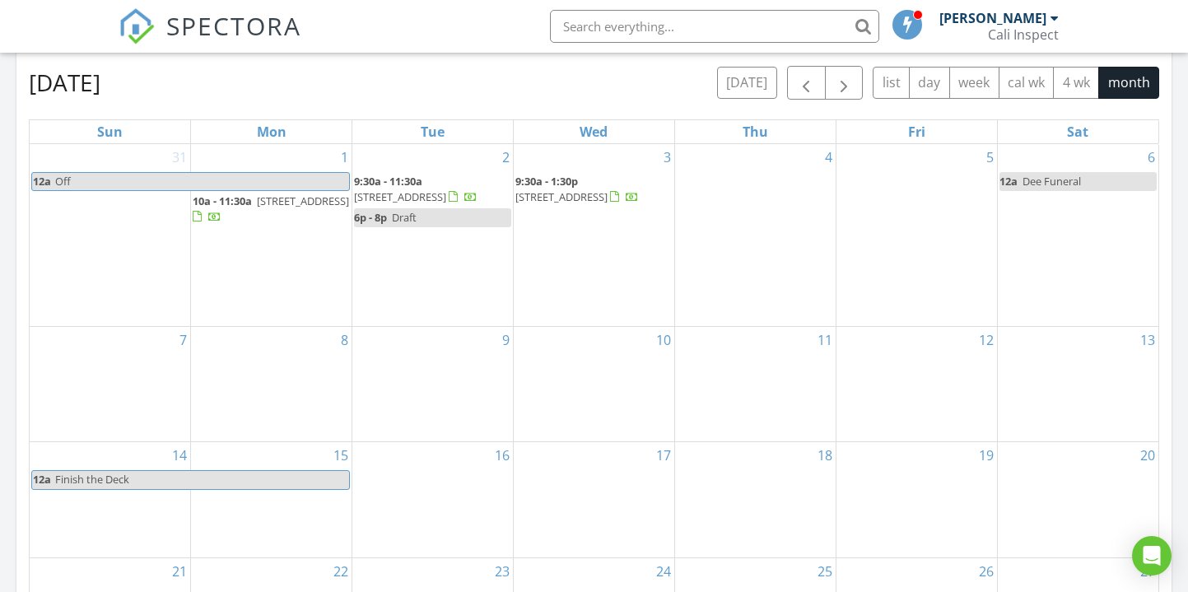
scroll to position [806, 0]
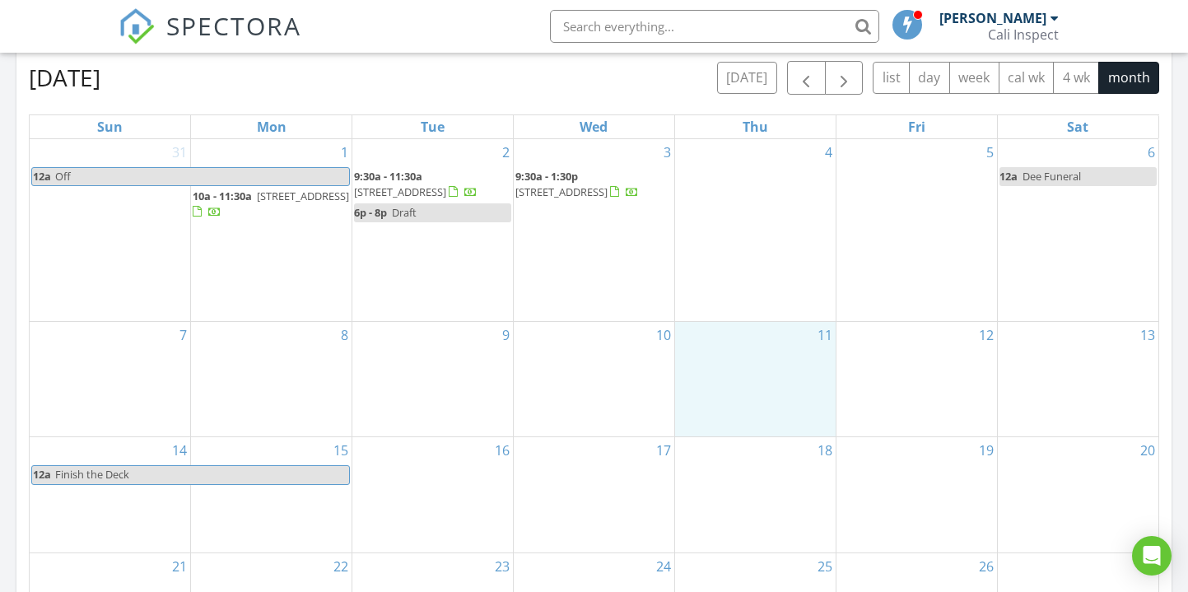
click at [726, 390] on div "11" at bounding box center [755, 379] width 161 height 115
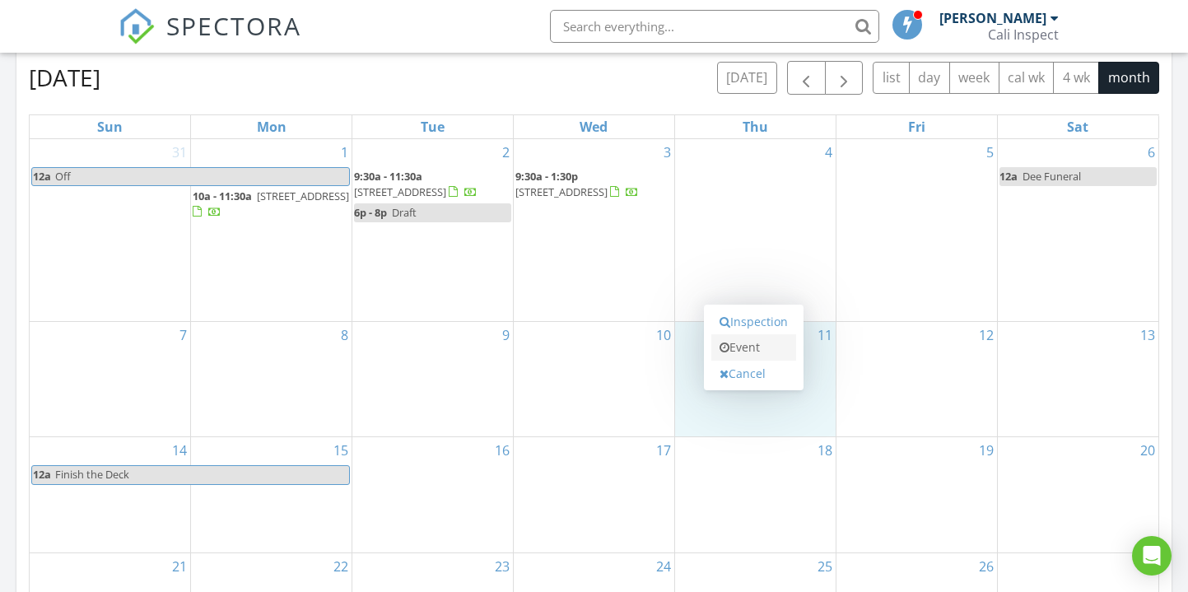
click at [747, 346] on link "Event" at bounding box center [753, 347] width 85 height 26
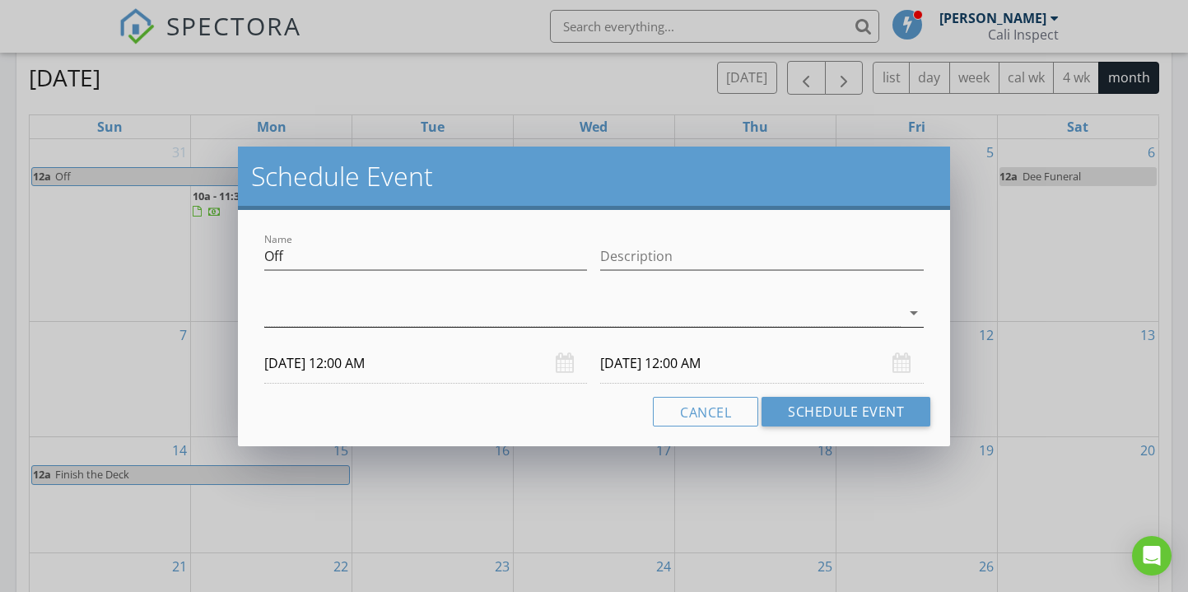
click at [696, 323] on div at bounding box center [582, 313] width 637 height 27
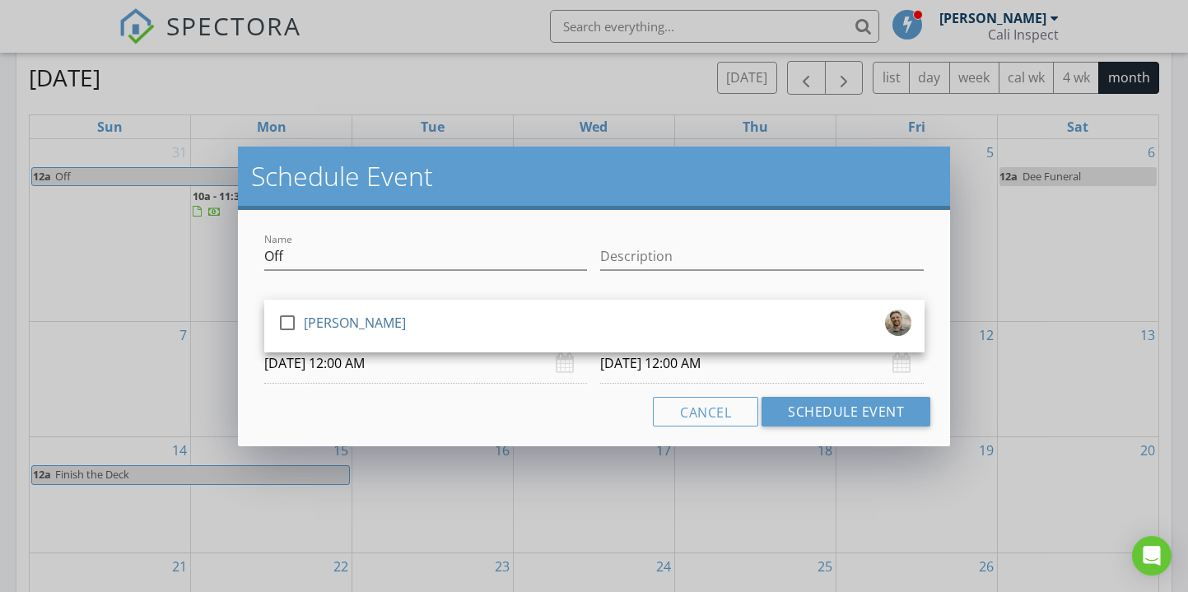
click at [787, 189] on h2 "Schedule Event" at bounding box center [594, 176] width 687 height 33
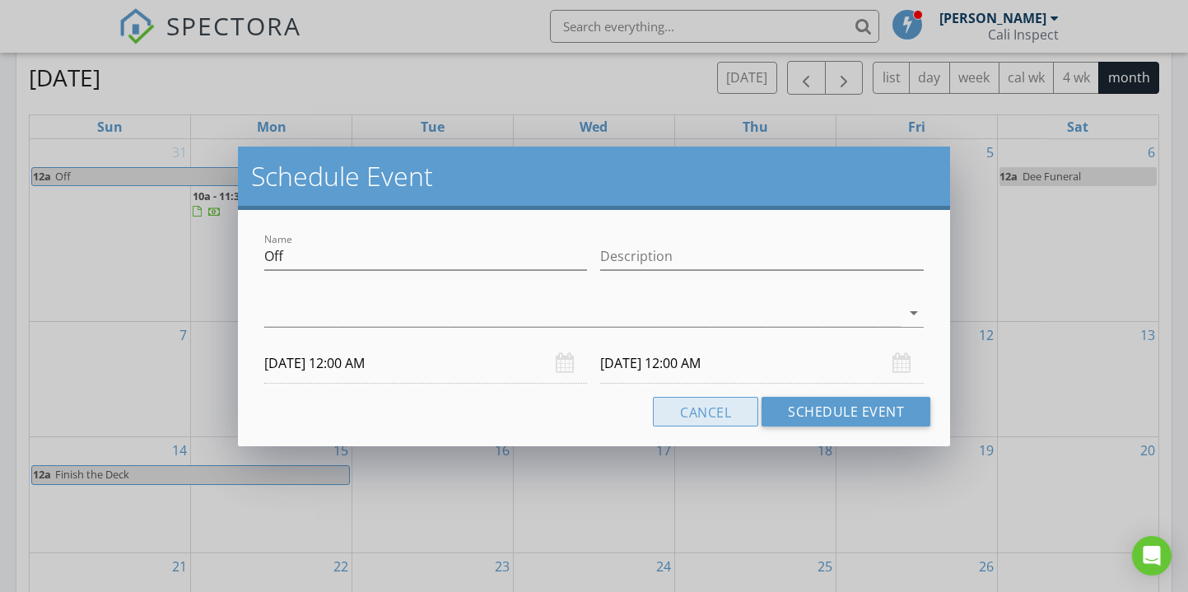
click at [687, 408] on button "Cancel" at bounding box center [705, 412] width 105 height 30
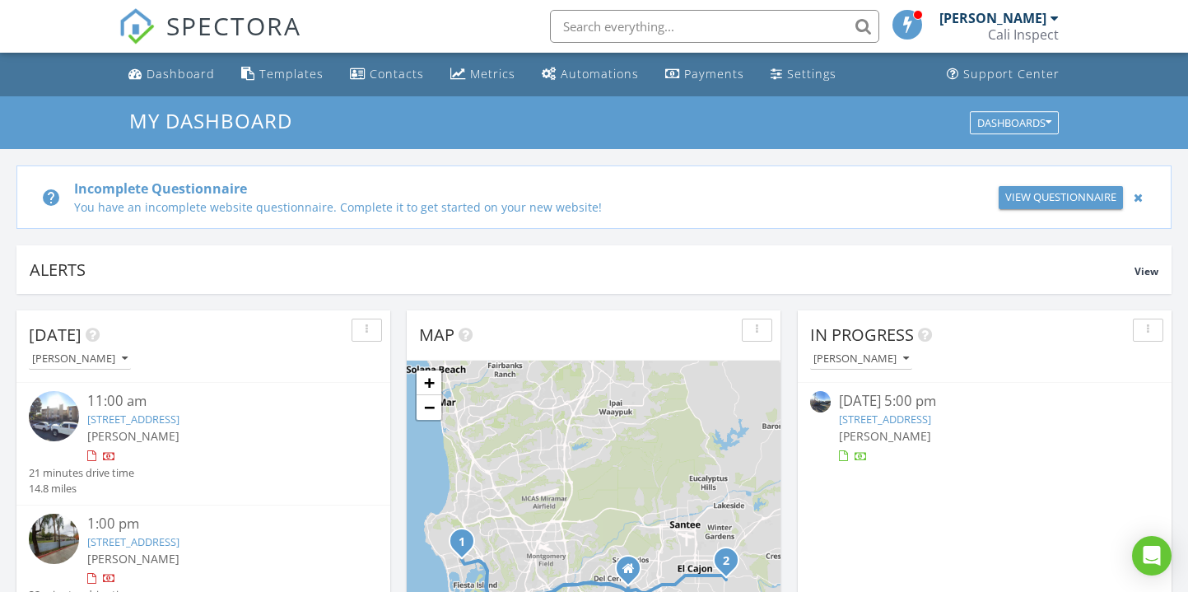
scroll to position [0, 0]
click at [179, 74] on div "Dashboard" at bounding box center [181, 74] width 68 height 16
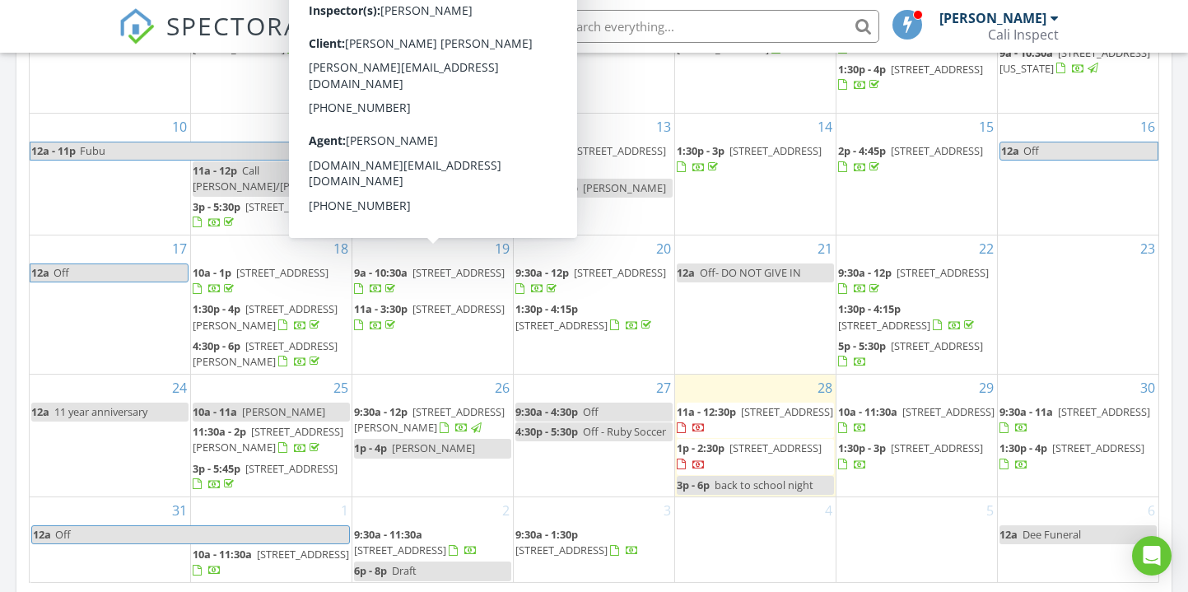
scroll to position [58, 0]
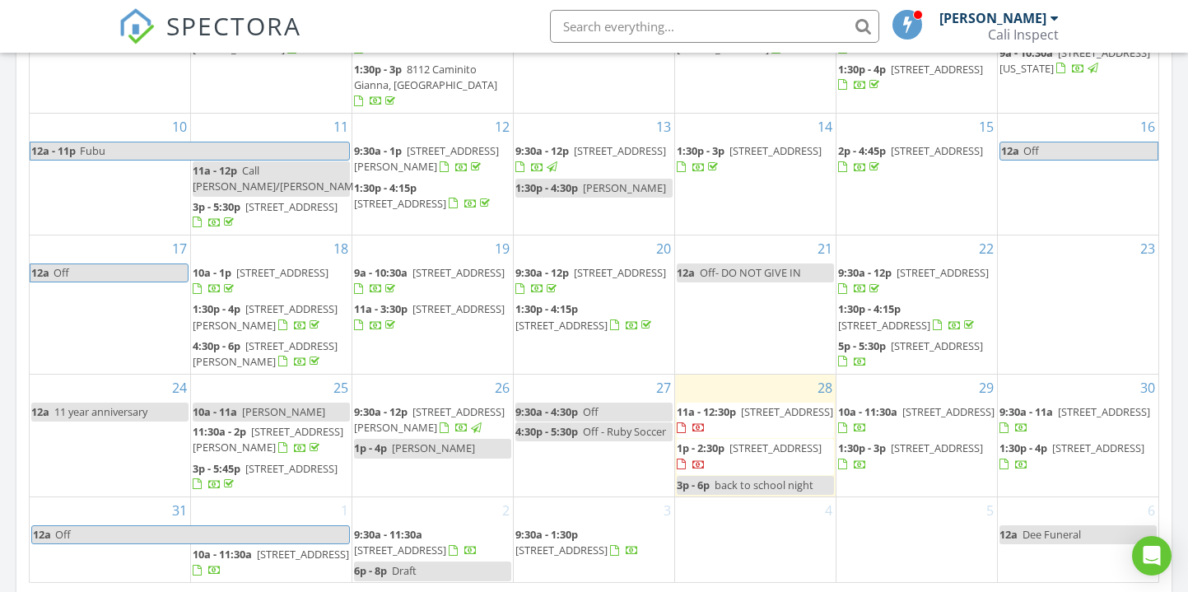
click at [1180, 223] on div "Today Matt Rasmussen 11:00 am 1885 Diamond St 329, San Diego, CA 92109 Matt Ras…" at bounding box center [594, 35] width 1188 height 1499
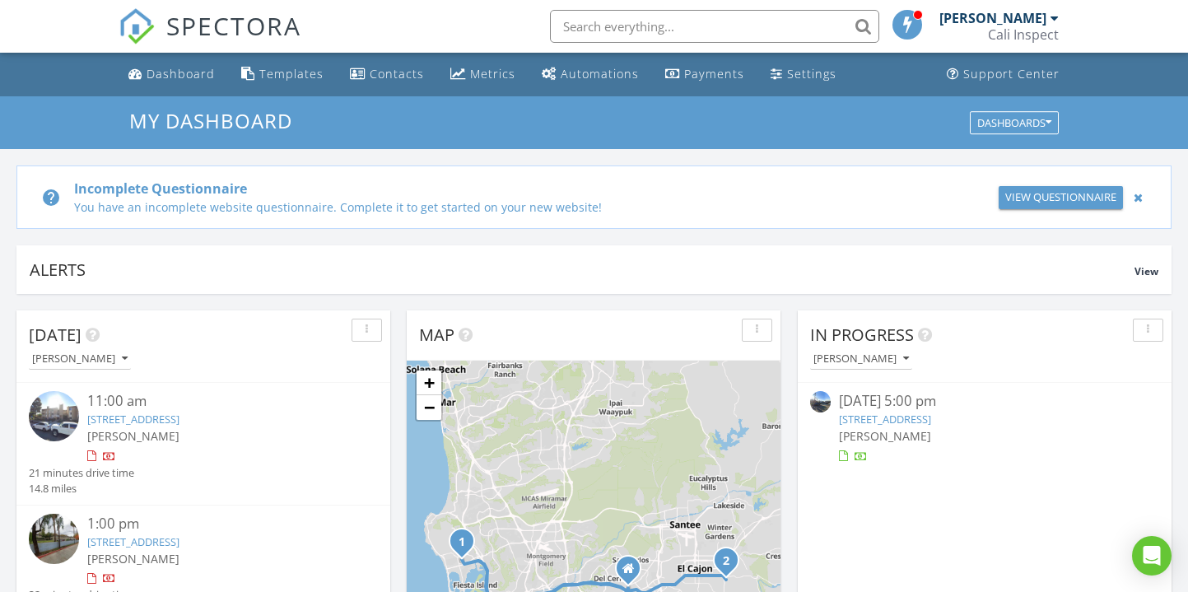
scroll to position [0, 0]
click at [179, 79] on div "Dashboard" at bounding box center [181, 74] width 68 height 16
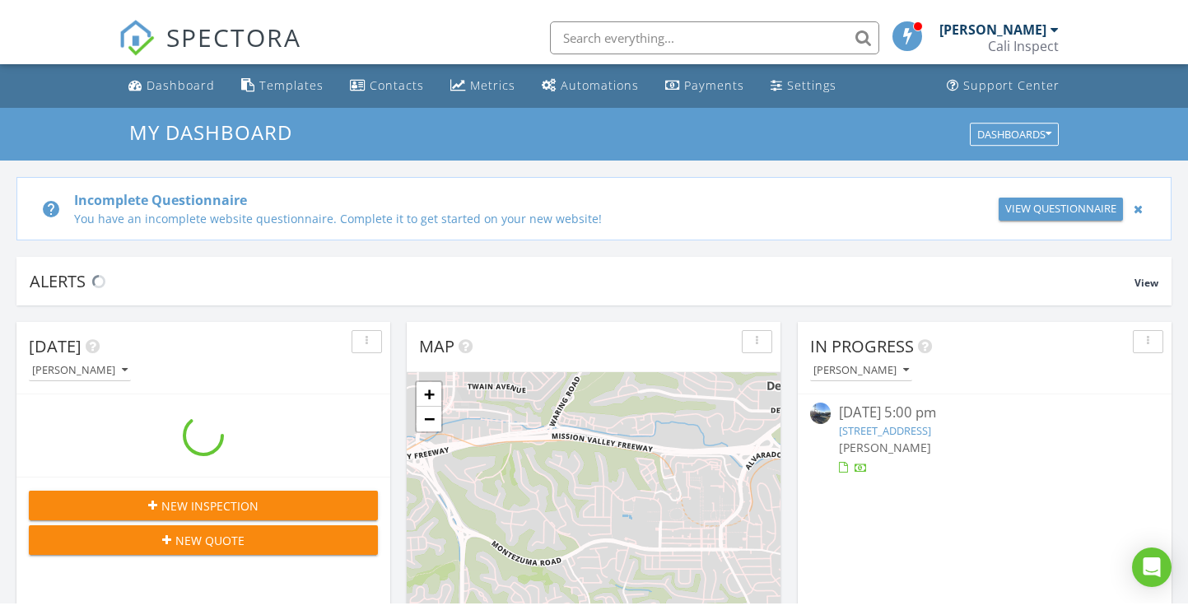
scroll to position [1499, 1189]
